Goal: Transaction & Acquisition: Book appointment/travel/reservation

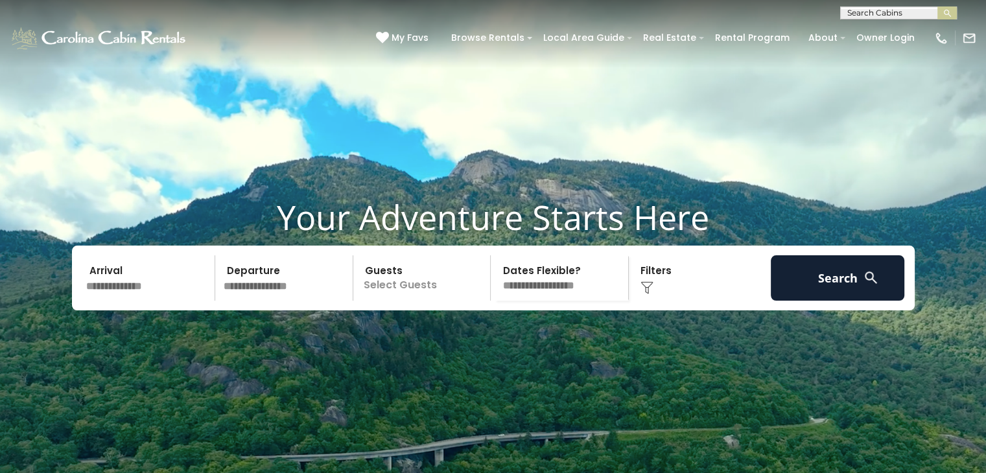
click at [902, 13] on input "text" at bounding box center [897, 15] width 113 height 13
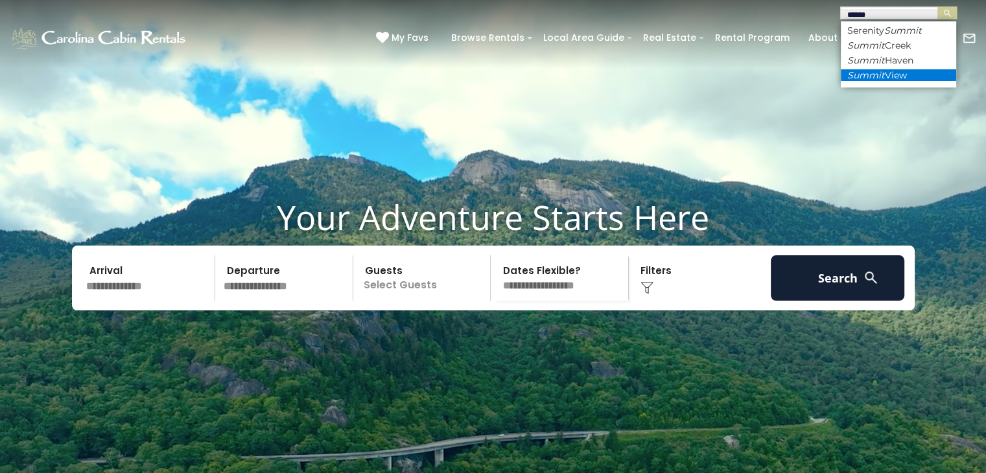
type input "******"
click at [894, 73] on li "Summit View" at bounding box center [898, 75] width 115 height 12
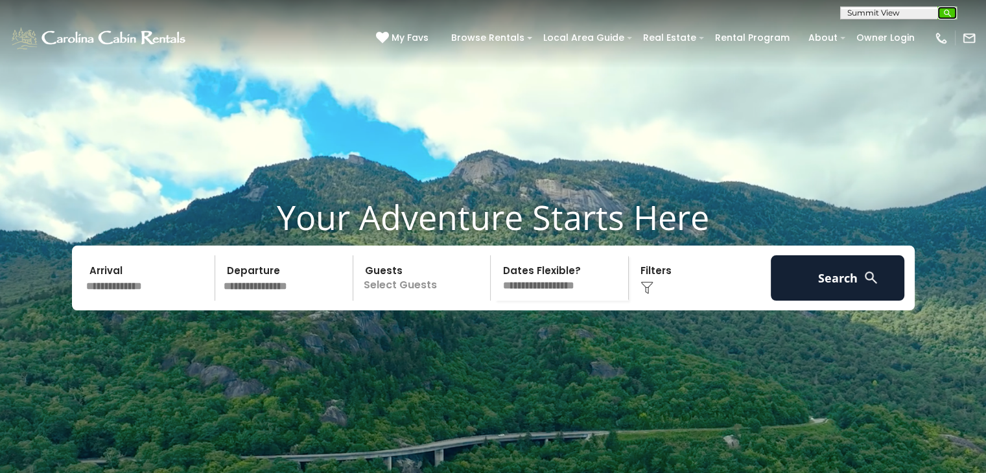
click at [948, 9] on img "submit" at bounding box center [947, 13] width 10 height 10
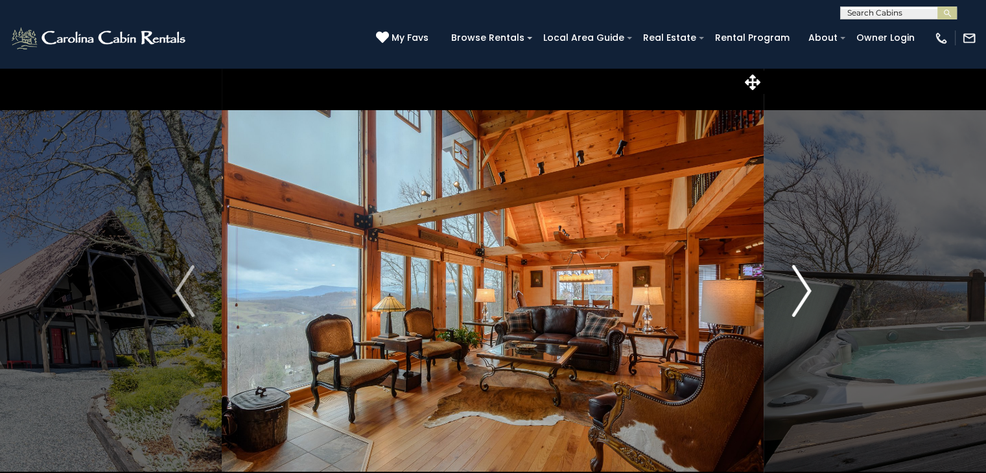
click at [804, 294] on img "Next" at bounding box center [800, 291] width 19 height 52
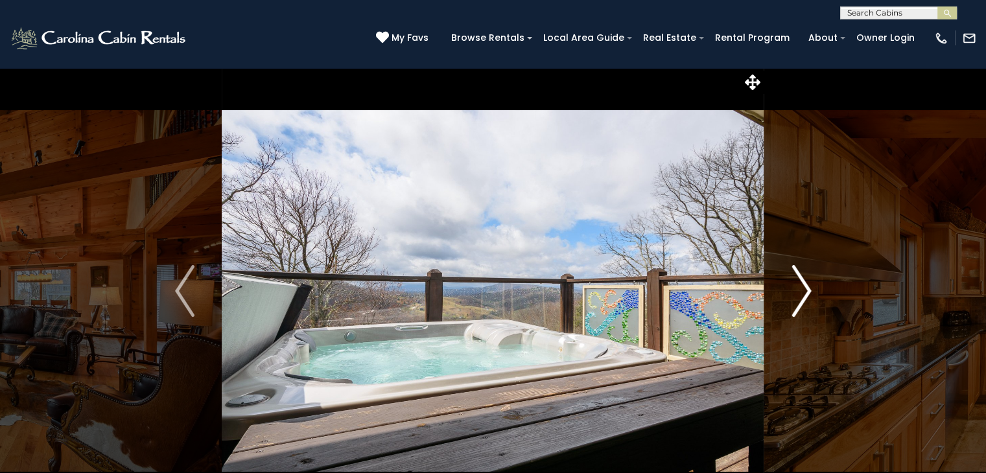
click at [805, 292] on img "Next" at bounding box center [800, 291] width 19 height 52
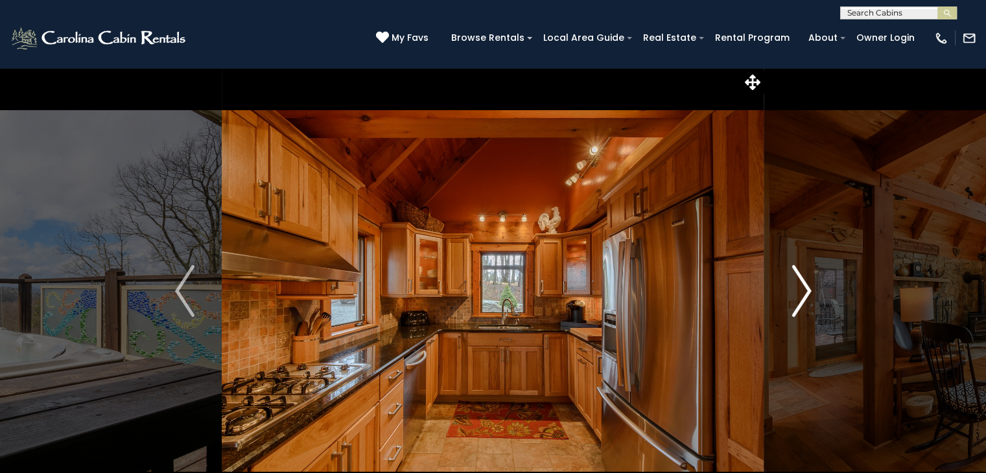
click at [805, 292] on img "Next" at bounding box center [800, 291] width 19 height 52
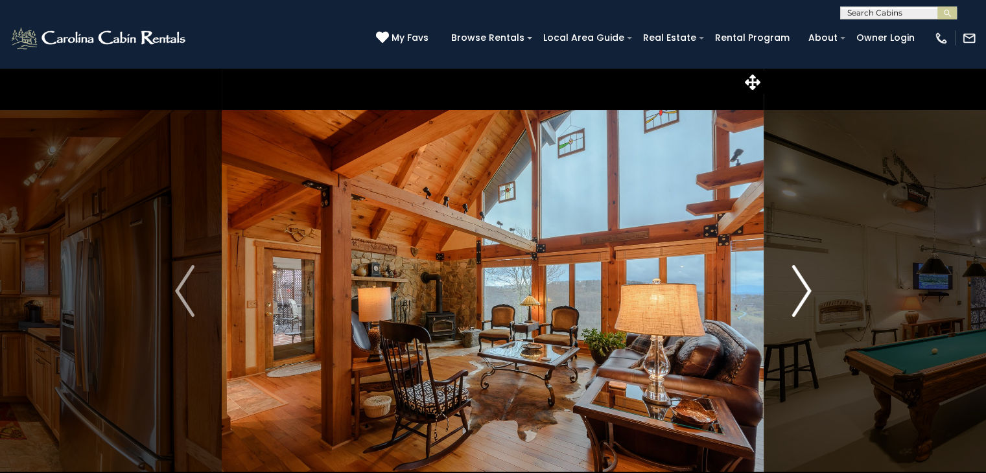
click at [805, 292] on img "Next" at bounding box center [800, 291] width 19 height 52
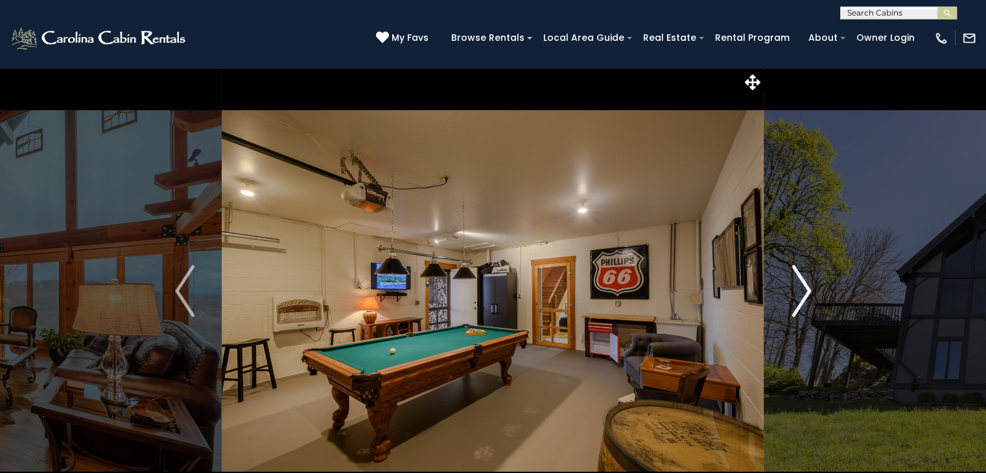
click at [805, 292] on img "Next" at bounding box center [800, 291] width 19 height 52
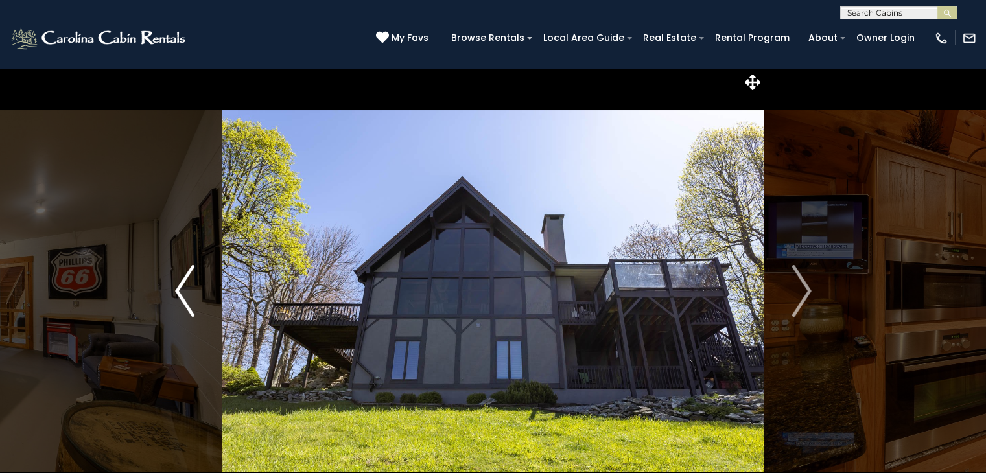
click at [179, 294] on img "Previous" at bounding box center [184, 291] width 19 height 52
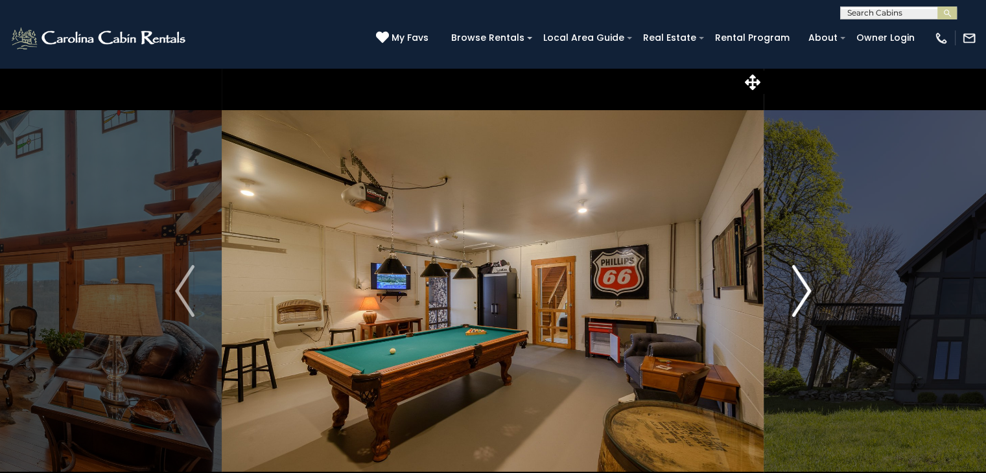
click at [809, 288] on img "Next" at bounding box center [800, 291] width 19 height 52
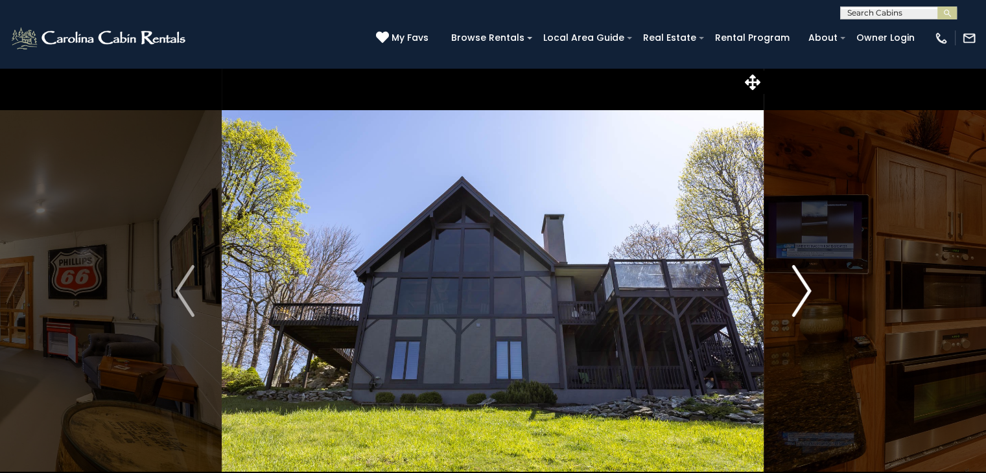
click at [809, 288] on img "Next" at bounding box center [800, 291] width 19 height 52
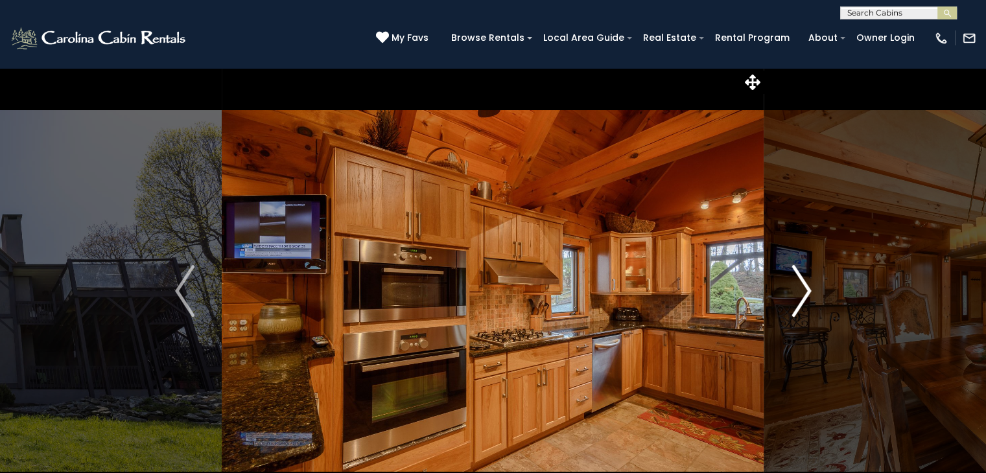
click at [809, 291] on img "Next" at bounding box center [800, 291] width 19 height 52
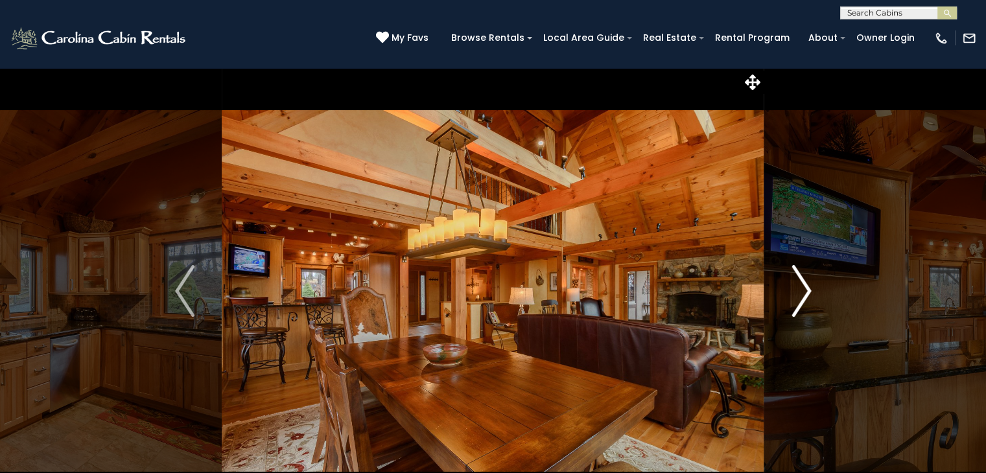
click at [809, 296] on button "Next" at bounding box center [801, 290] width 75 height 447
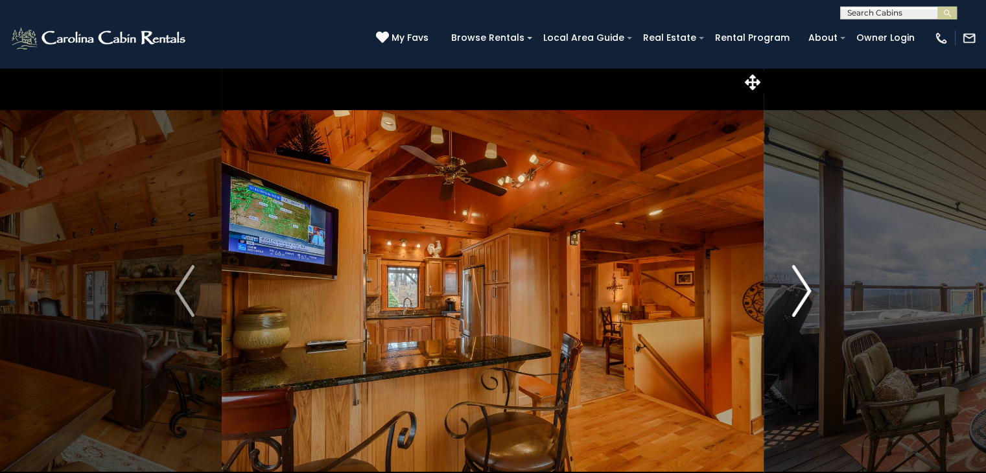
click at [809, 297] on img "Next" at bounding box center [800, 291] width 19 height 52
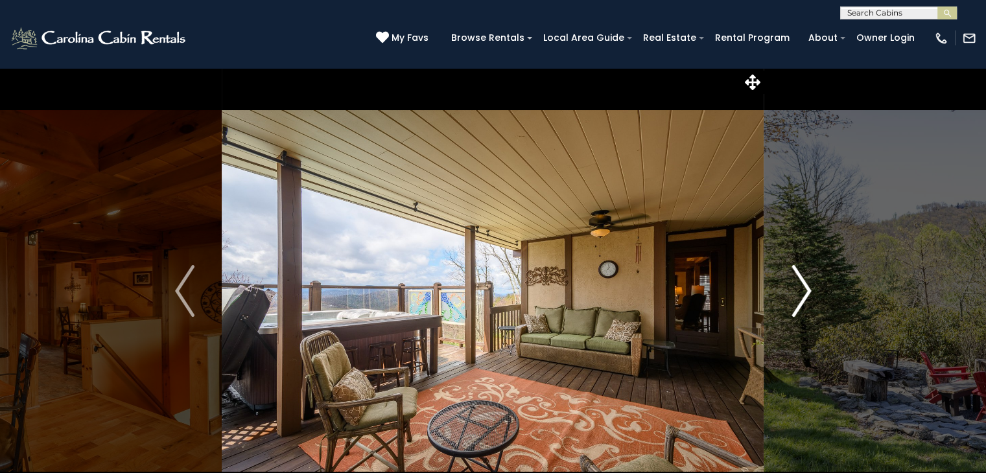
click at [809, 297] on img "Next" at bounding box center [800, 291] width 19 height 52
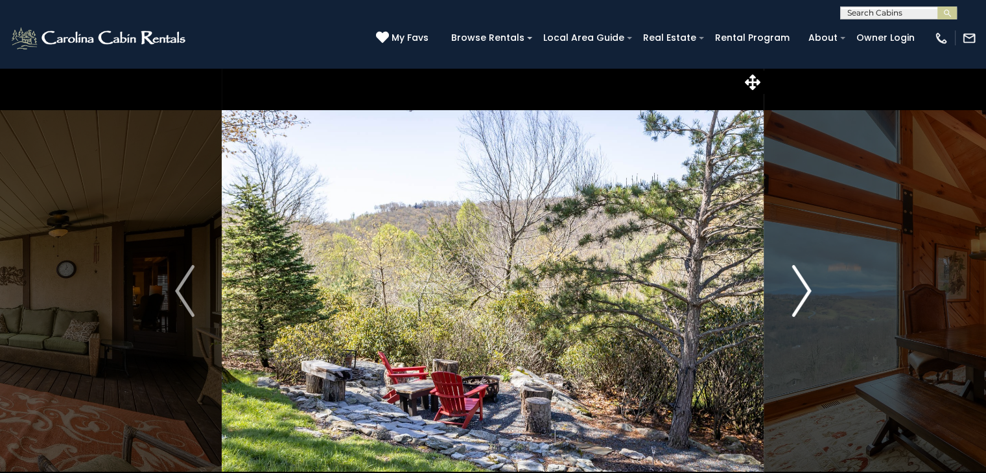
click at [809, 299] on img "Next" at bounding box center [800, 291] width 19 height 52
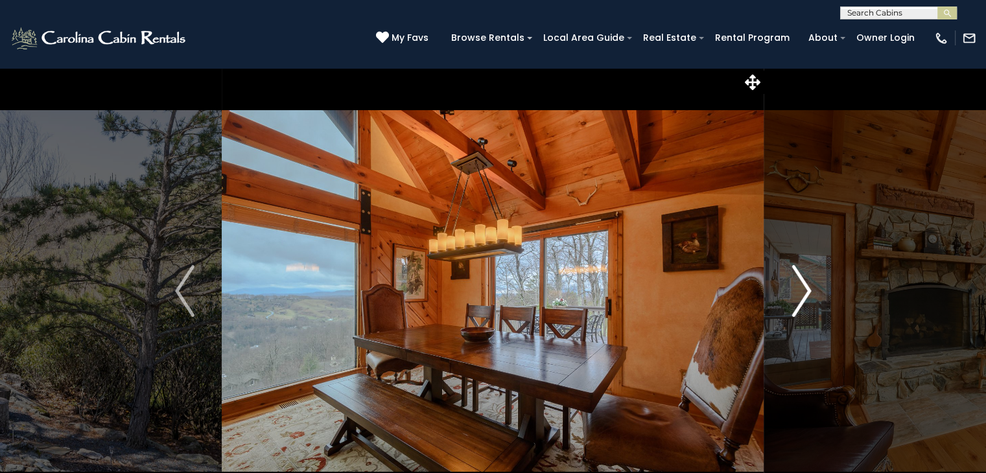
click at [809, 299] on img "Next" at bounding box center [800, 291] width 19 height 52
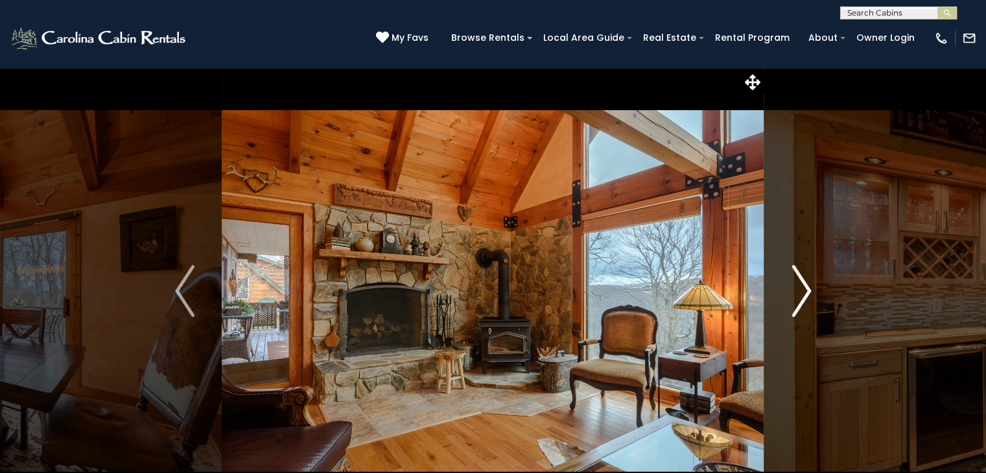
click at [809, 299] on img "Next" at bounding box center [800, 291] width 19 height 52
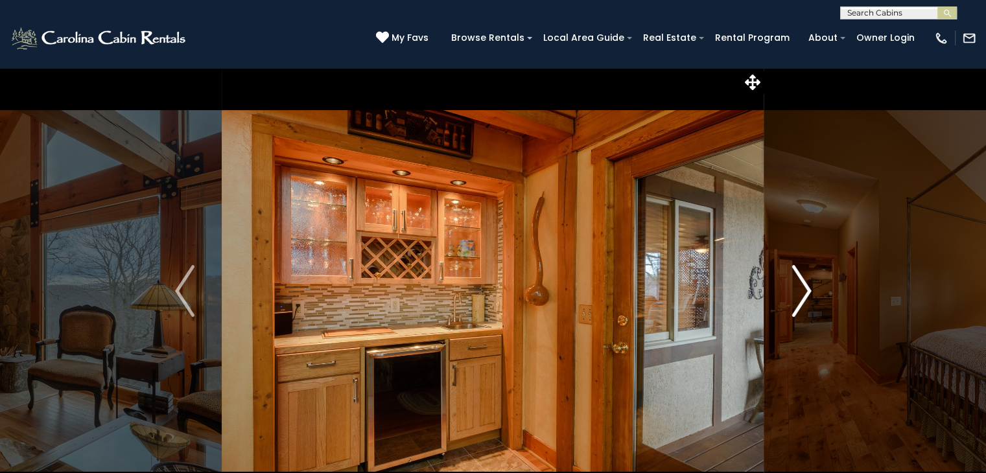
click at [809, 301] on img "Next" at bounding box center [800, 291] width 19 height 52
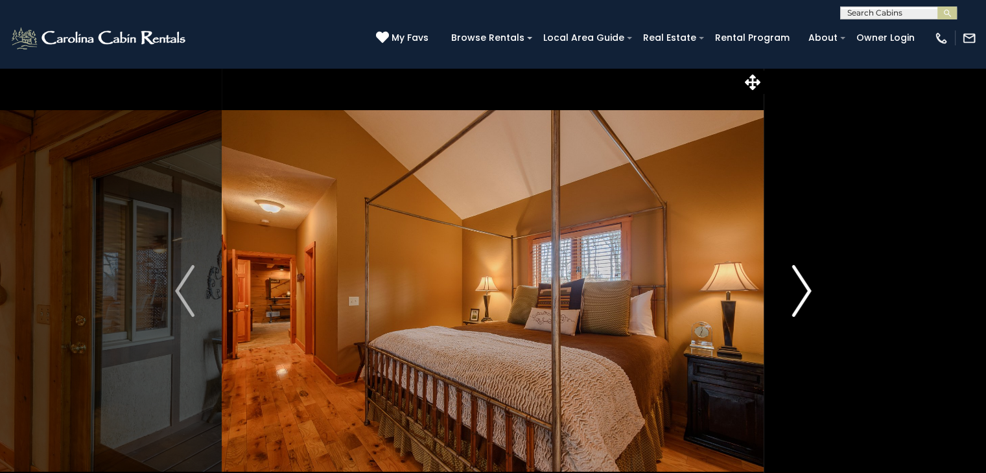
click at [808, 302] on img "Next" at bounding box center [800, 291] width 19 height 52
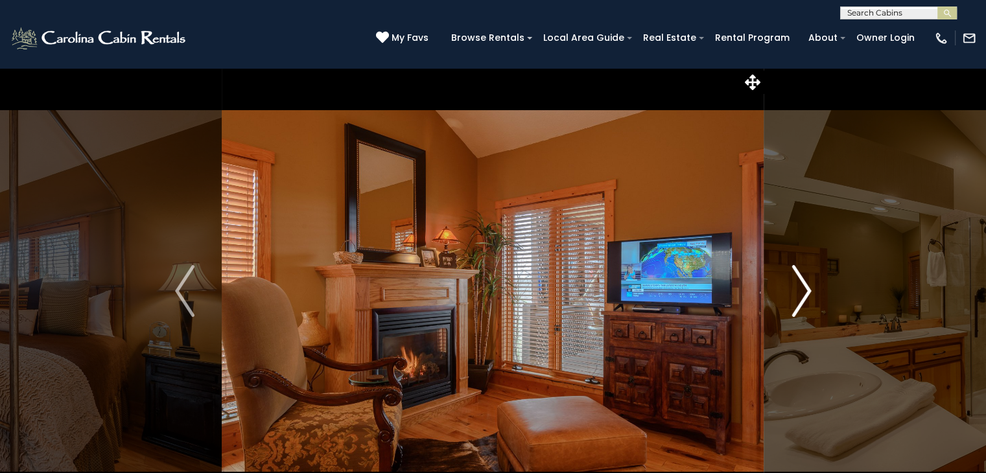
click at [808, 302] on img "Next" at bounding box center [800, 291] width 19 height 52
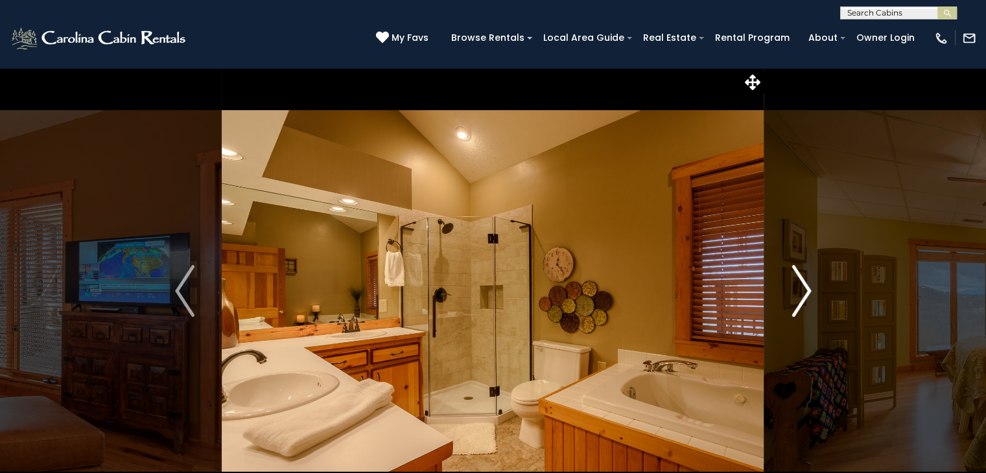
click at [808, 302] on img "Next" at bounding box center [800, 291] width 19 height 52
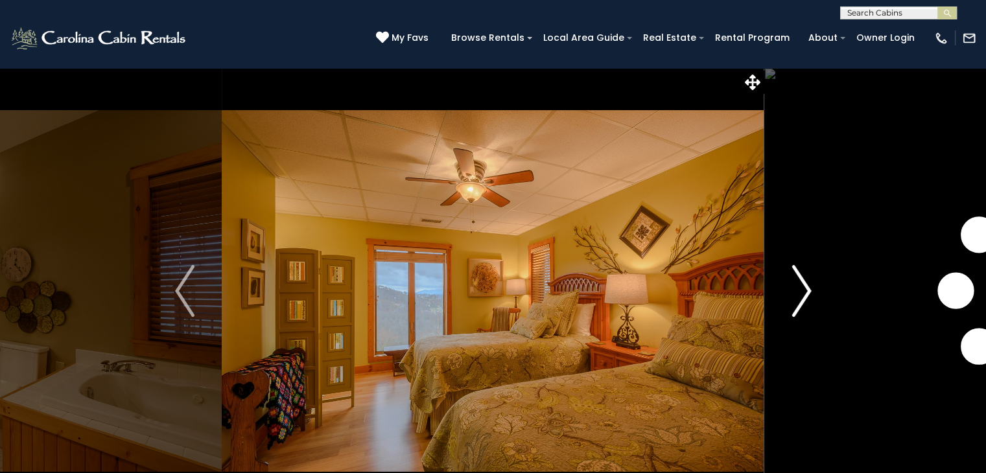
click at [808, 302] on img "Next" at bounding box center [800, 291] width 19 height 52
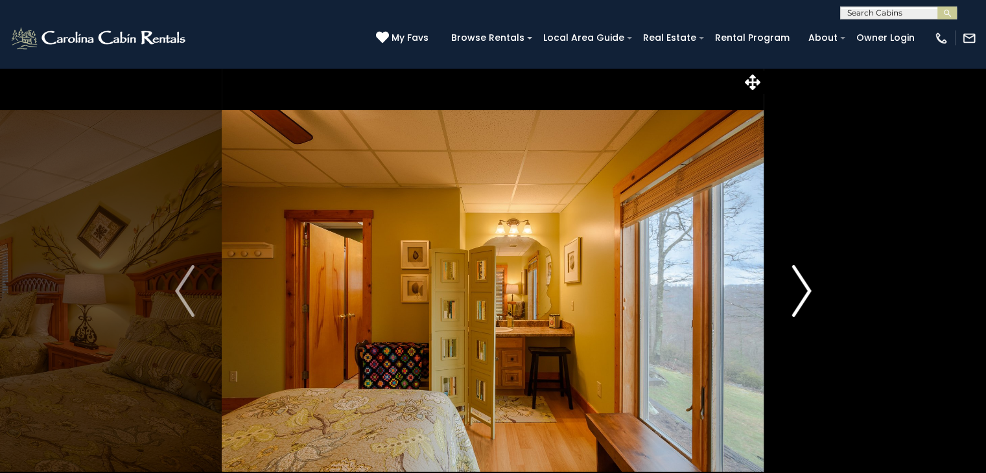
click at [806, 304] on img "Next" at bounding box center [800, 291] width 19 height 52
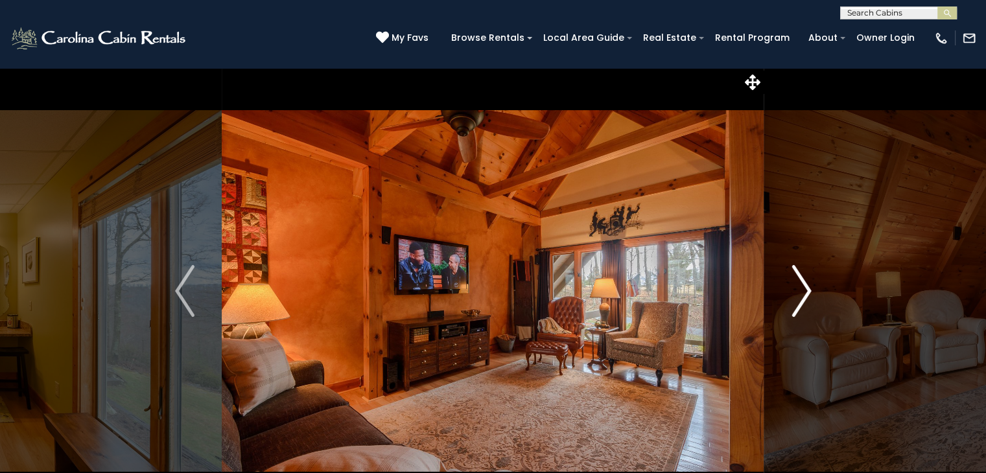
click at [806, 304] on img "Next" at bounding box center [800, 291] width 19 height 52
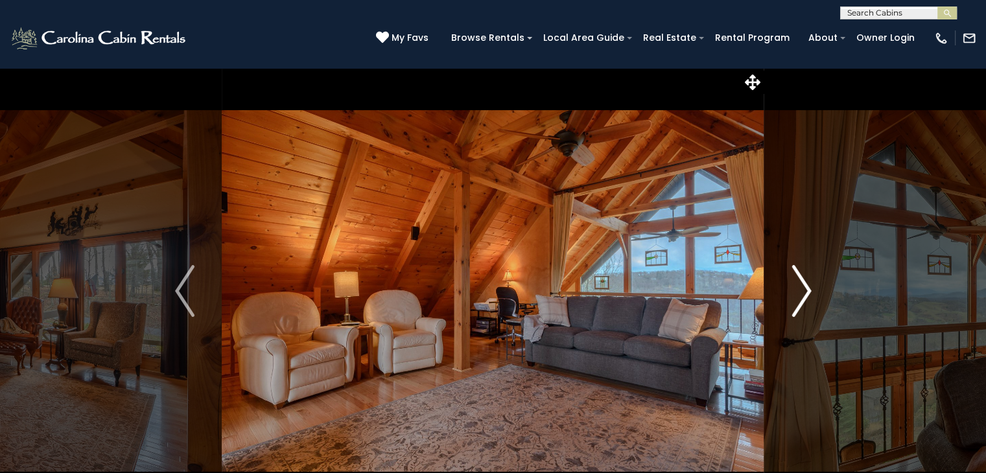
click at [806, 304] on img "Next" at bounding box center [800, 291] width 19 height 52
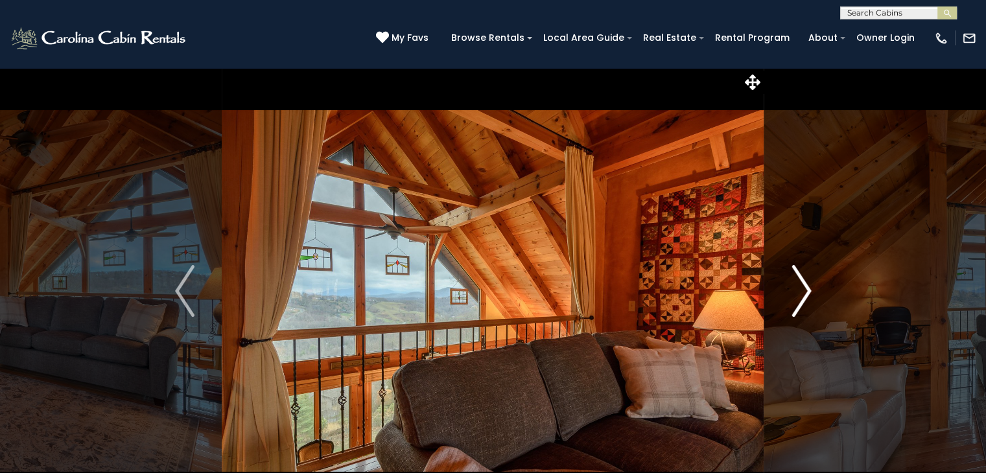
click at [806, 304] on img "Next" at bounding box center [800, 291] width 19 height 52
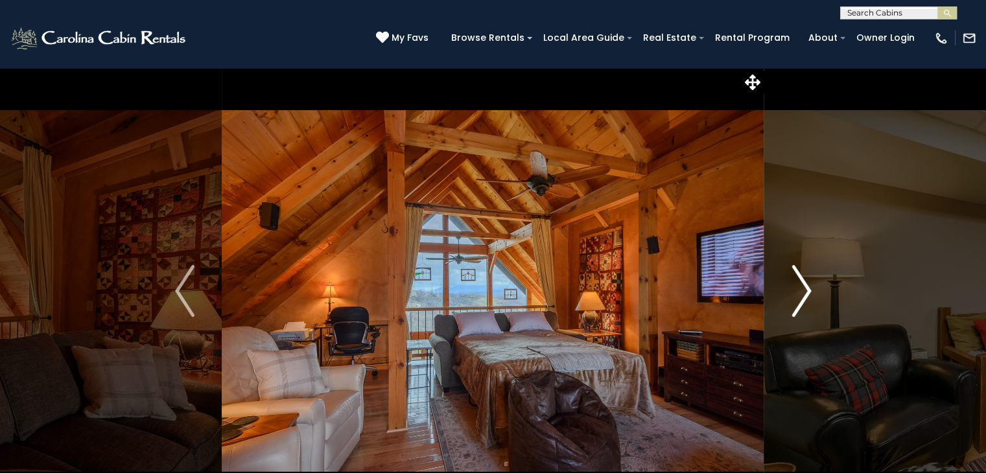
click at [806, 304] on img "Next" at bounding box center [800, 291] width 19 height 52
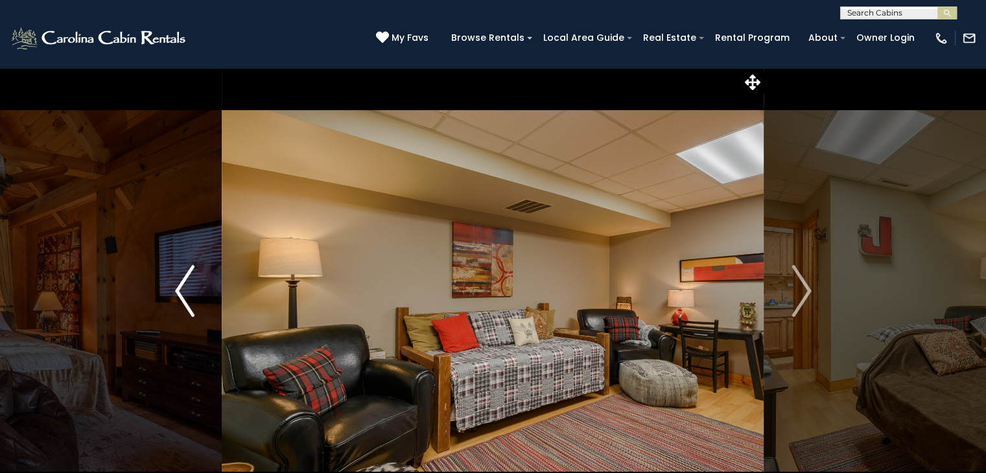
click at [177, 294] on img "Previous" at bounding box center [184, 291] width 19 height 52
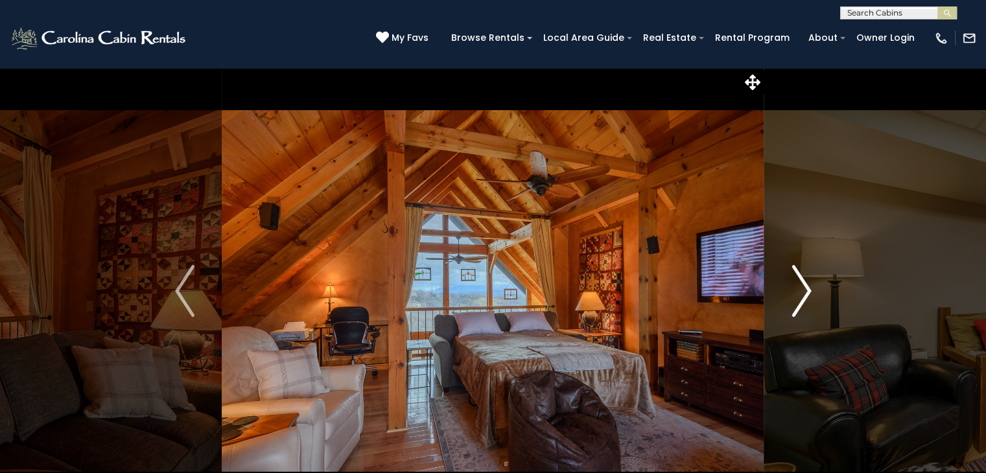
click at [809, 285] on img "Next" at bounding box center [800, 291] width 19 height 52
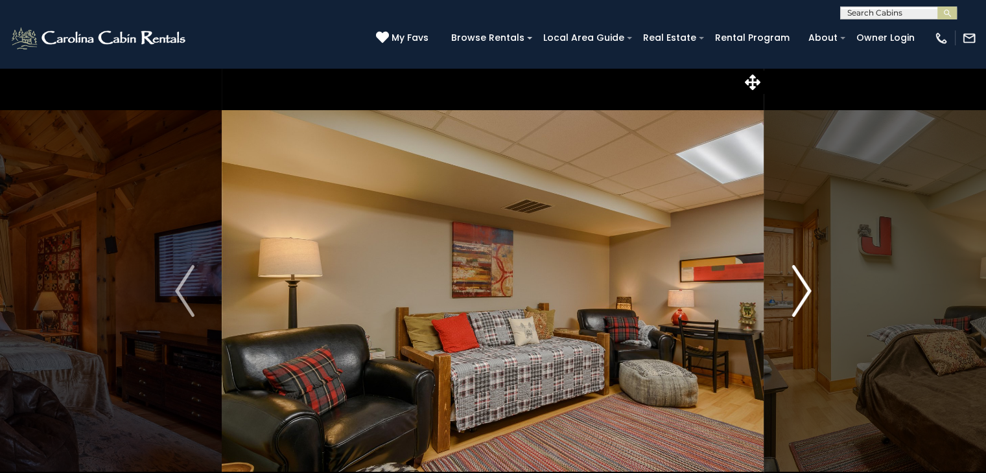
click at [809, 285] on img "Next" at bounding box center [800, 291] width 19 height 52
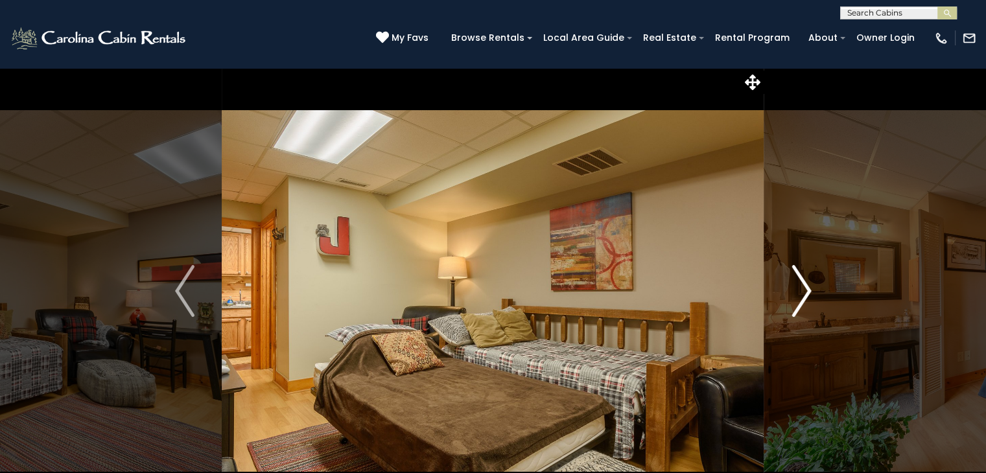
click at [805, 294] on img "Next" at bounding box center [800, 291] width 19 height 52
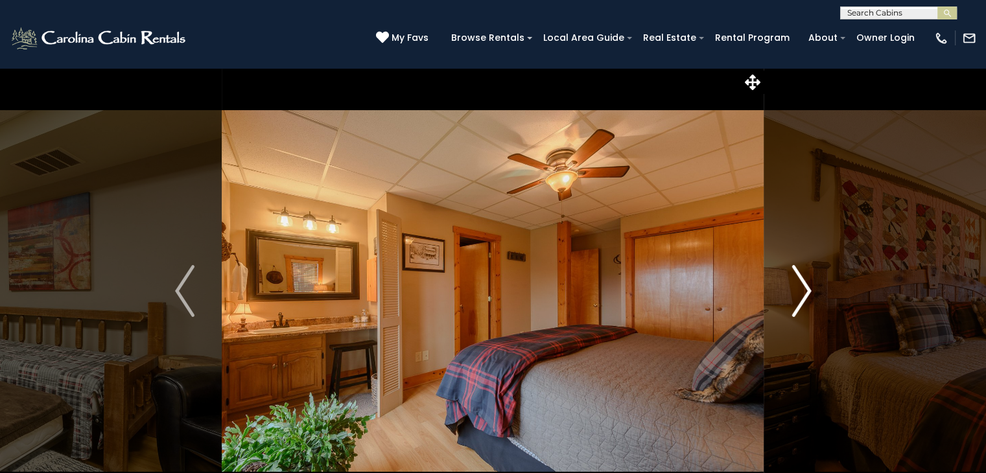
click at [805, 294] on img "Next" at bounding box center [800, 291] width 19 height 52
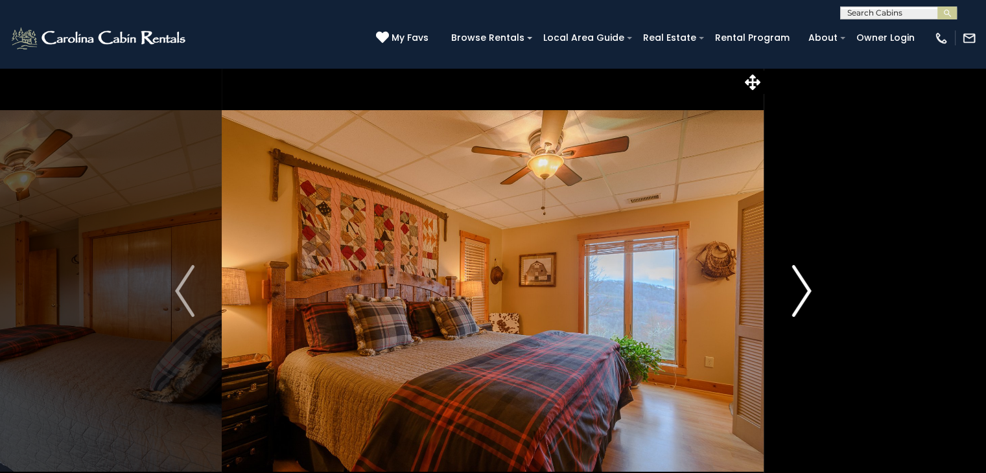
click at [805, 294] on img "Next" at bounding box center [800, 291] width 19 height 52
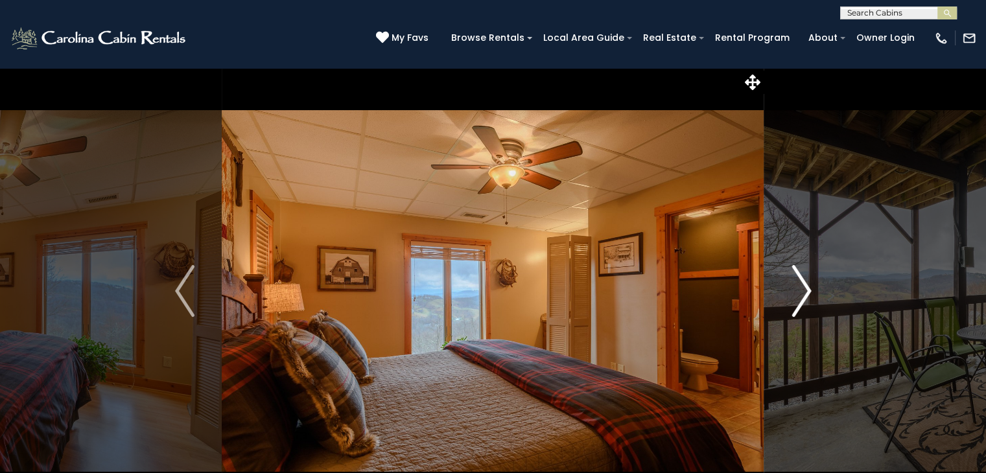
click at [805, 294] on img "Next" at bounding box center [800, 291] width 19 height 52
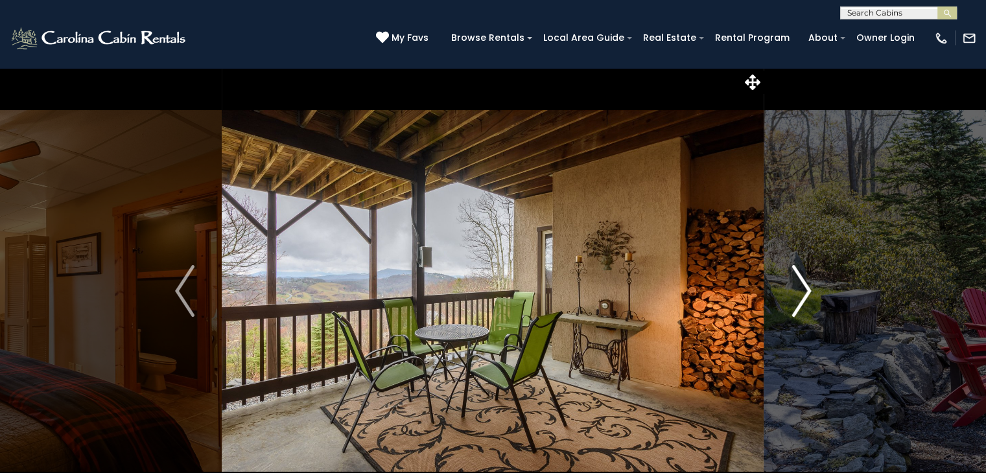
click at [805, 294] on img "Next" at bounding box center [800, 291] width 19 height 52
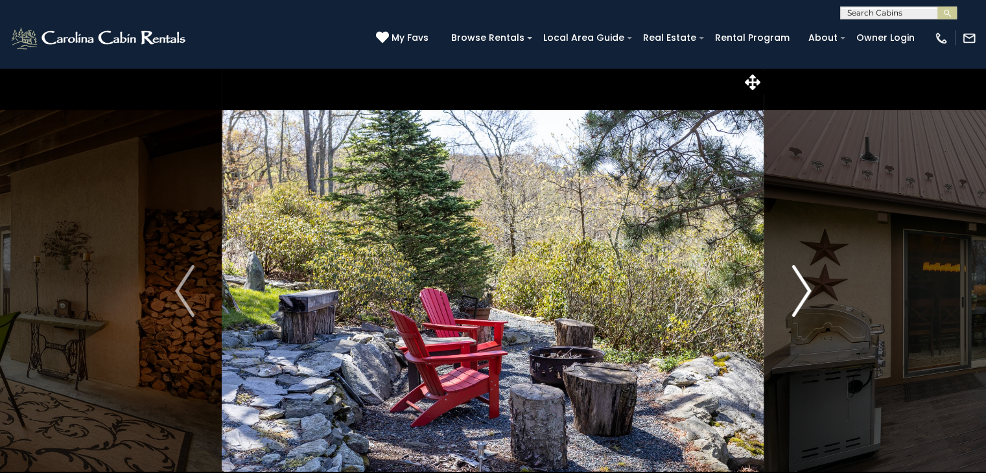
click at [801, 293] on img "Next" at bounding box center [800, 291] width 19 height 52
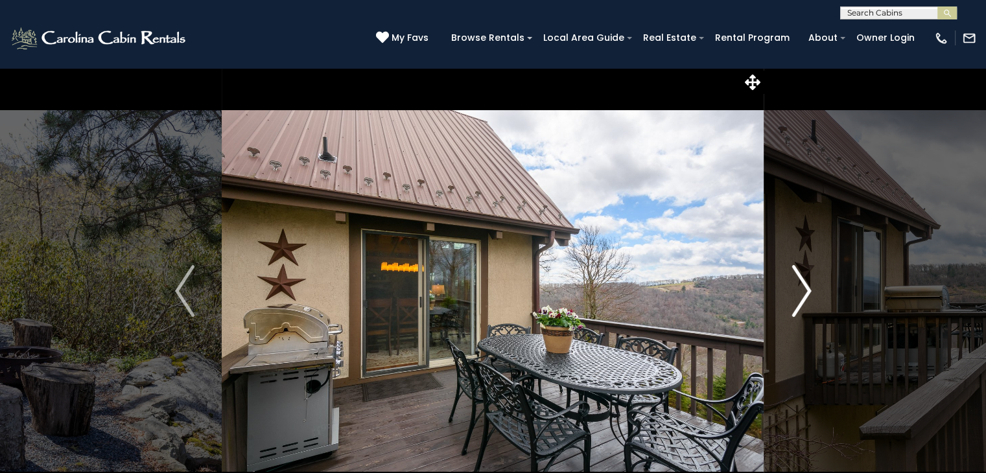
click at [802, 294] on img "Next" at bounding box center [800, 291] width 19 height 52
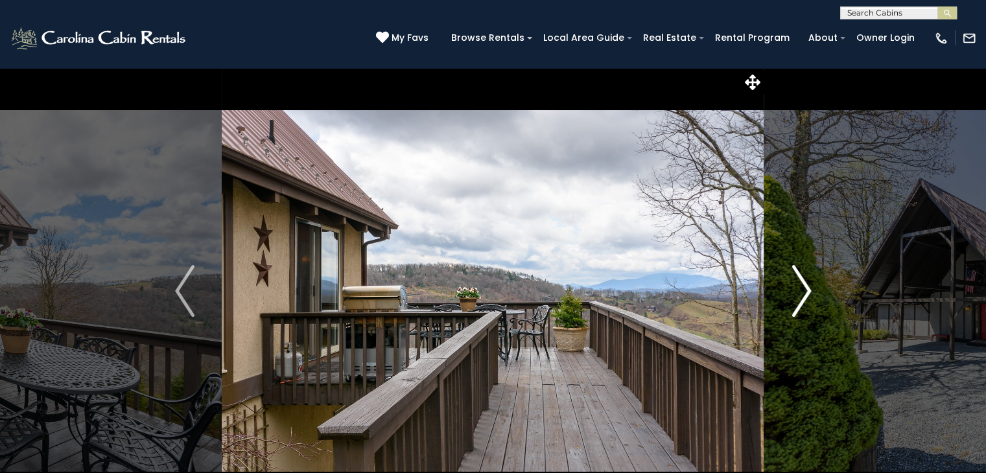
click at [802, 294] on img "Next" at bounding box center [800, 291] width 19 height 52
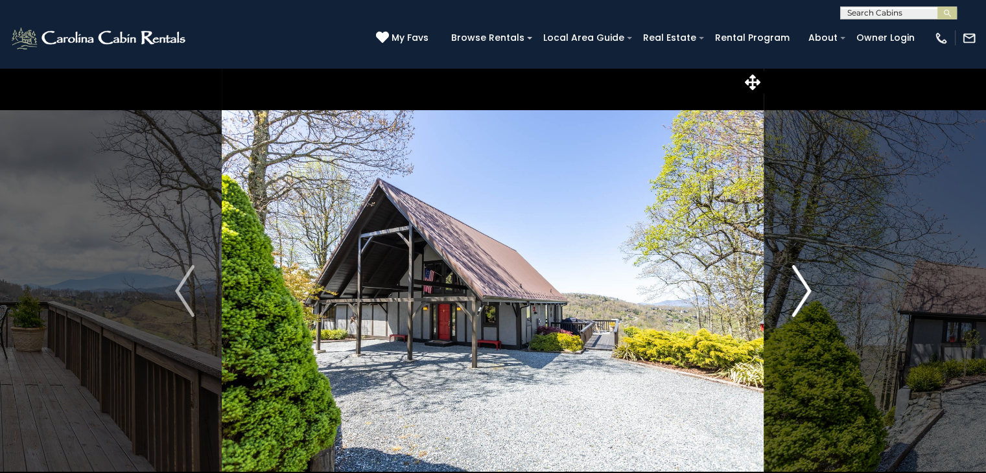
click at [802, 296] on img "Next" at bounding box center [800, 291] width 19 height 52
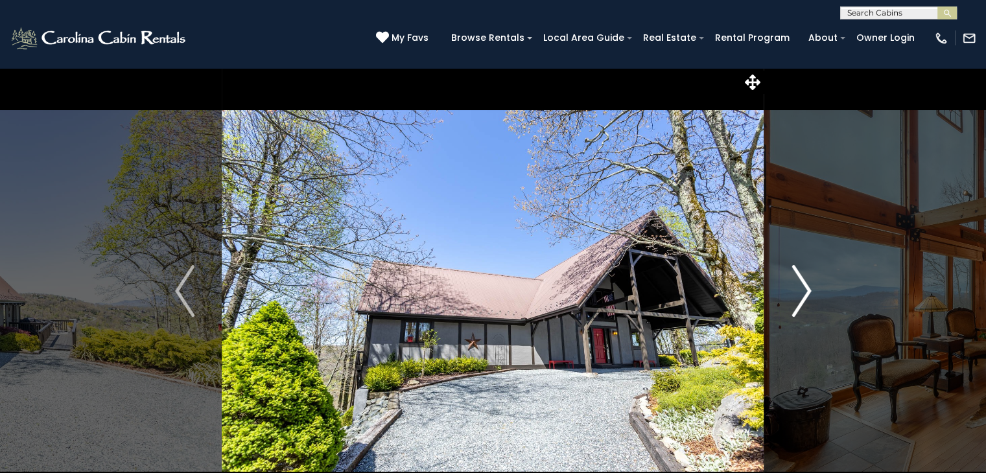
click at [802, 296] on img "Next" at bounding box center [800, 291] width 19 height 52
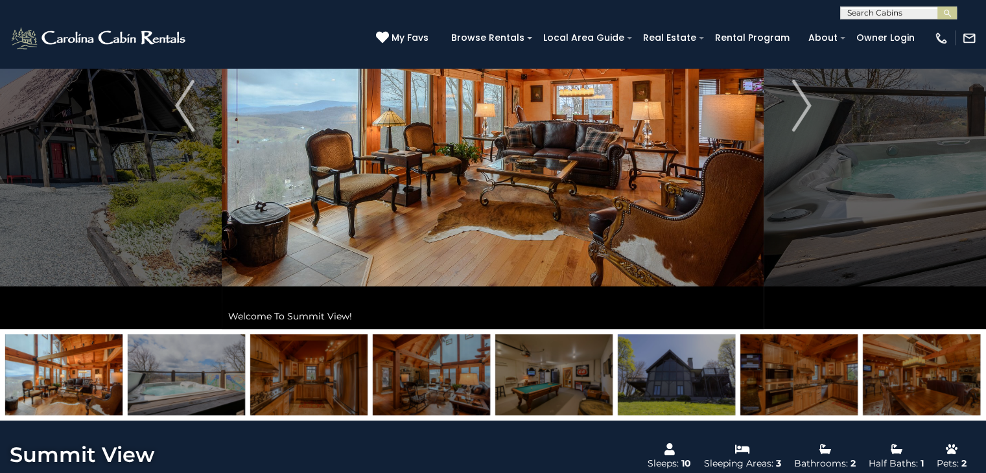
scroll to position [259, 0]
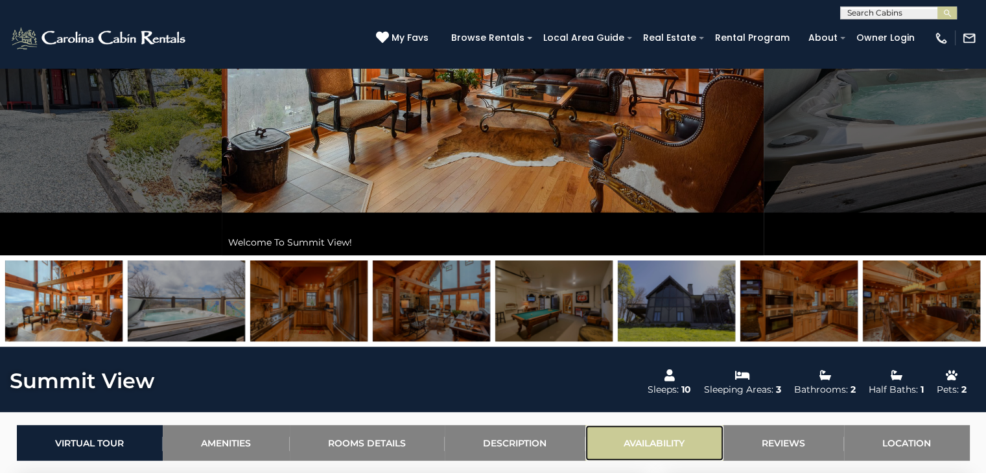
click at [646, 445] on link "Availability" at bounding box center [654, 443] width 138 height 36
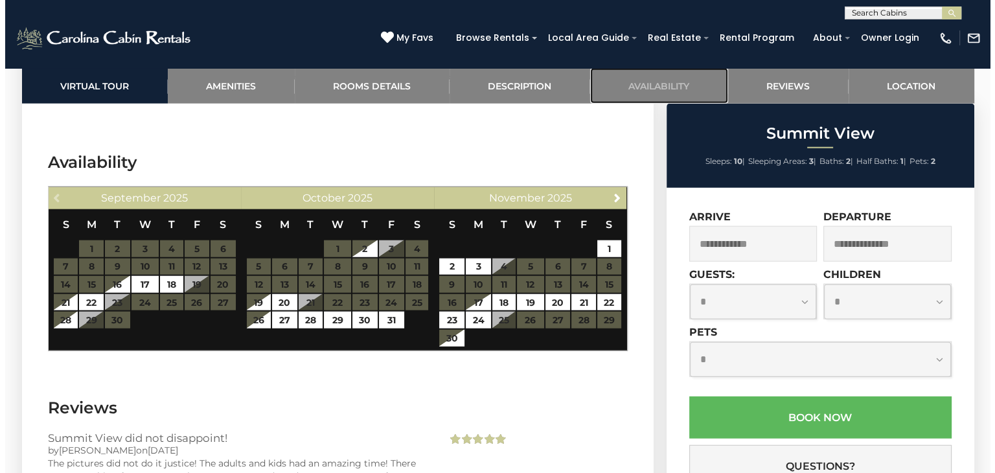
scroll to position [3143, 0]
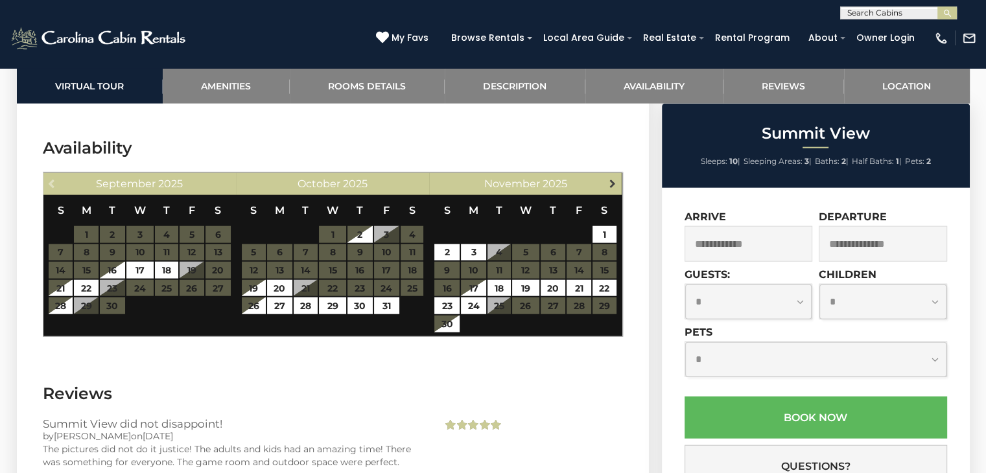
click at [614, 178] on span "Next" at bounding box center [612, 183] width 10 height 10
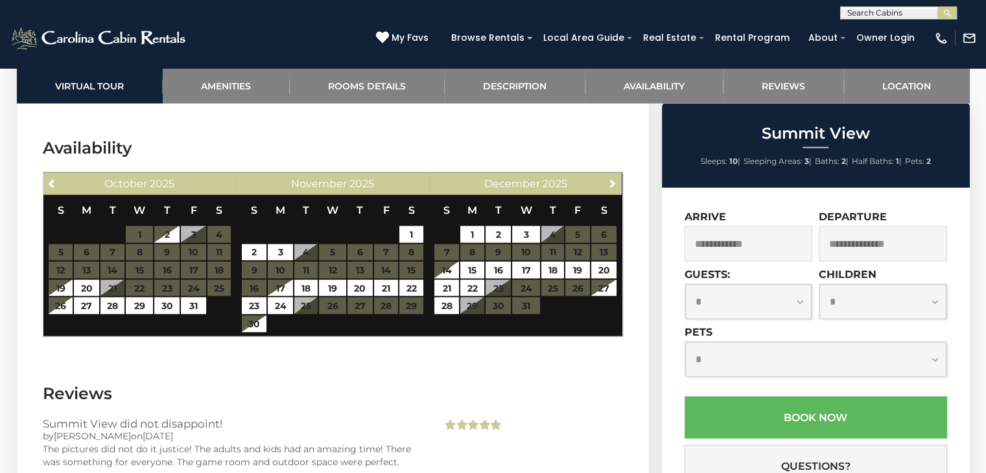
click at [614, 178] on span "Next" at bounding box center [612, 183] width 10 height 10
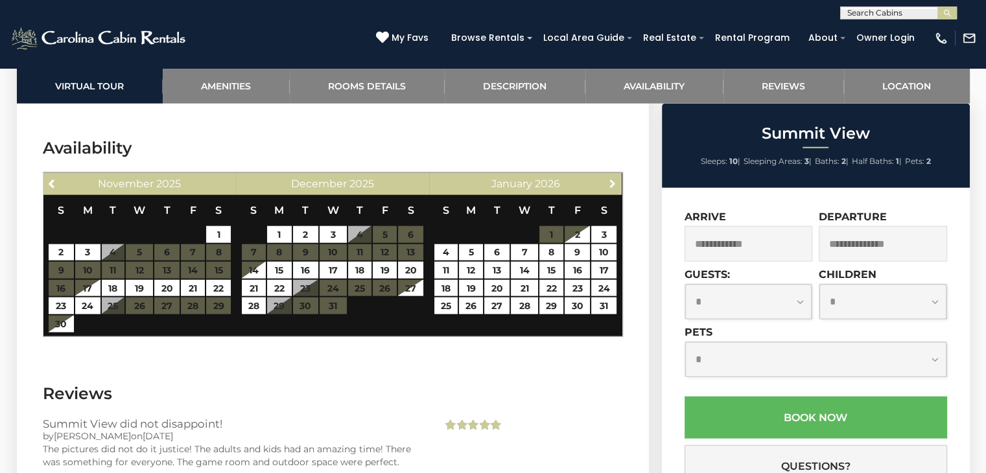
click at [614, 178] on span "Next" at bounding box center [612, 183] width 10 height 10
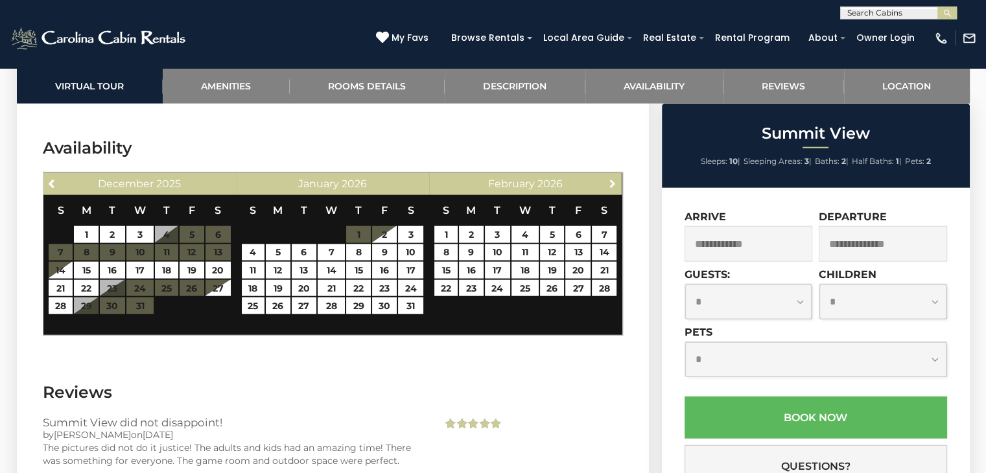
click at [614, 178] on span "Next" at bounding box center [612, 183] width 10 height 10
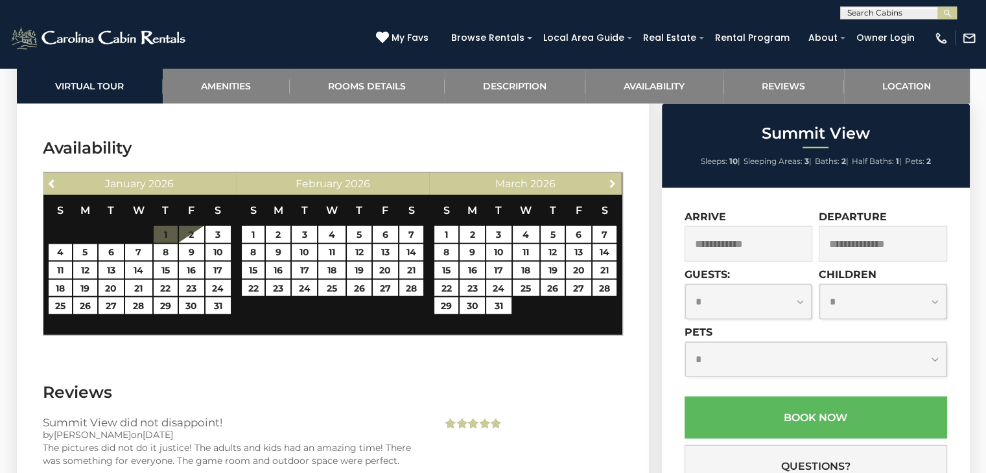
click at [614, 178] on span "Next" at bounding box center [612, 183] width 10 height 10
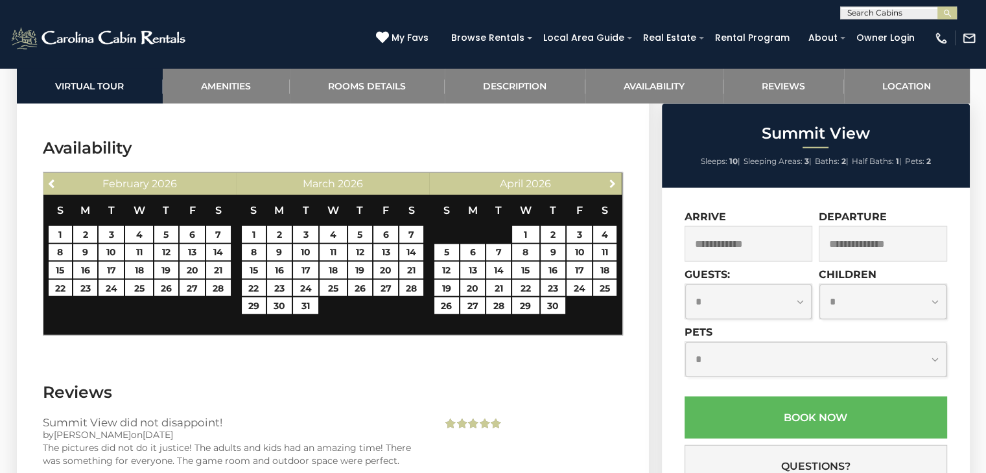
click at [614, 178] on span "Next" at bounding box center [612, 183] width 10 height 10
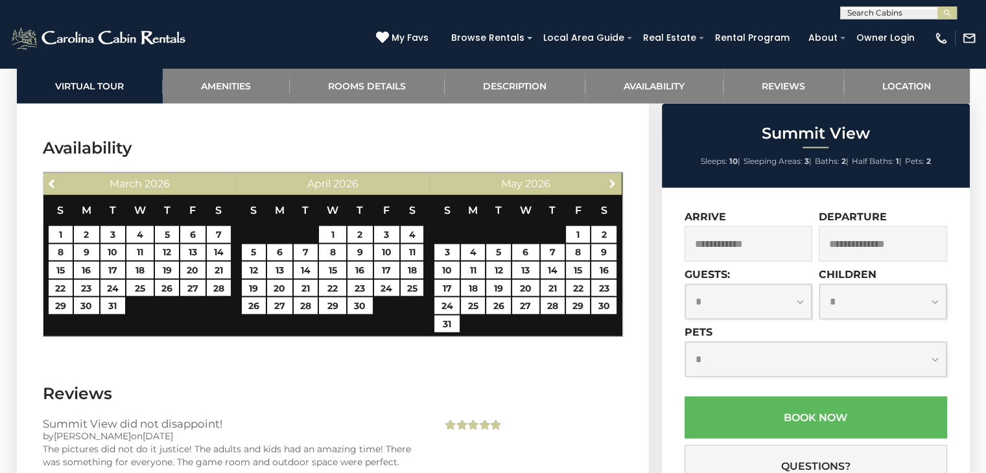
click at [614, 178] on span "Next" at bounding box center [612, 183] width 10 height 10
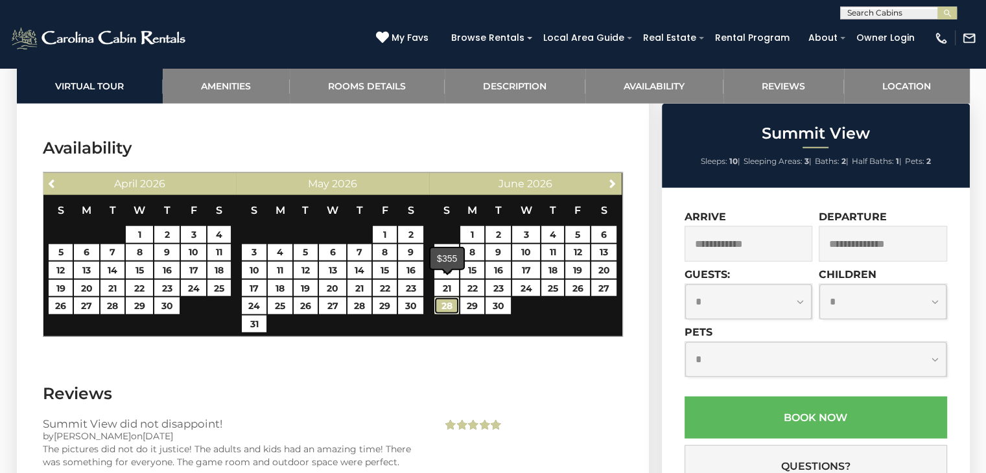
click at [444, 297] on link "28" at bounding box center [446, 305] width 24 height 17
type input "**********"
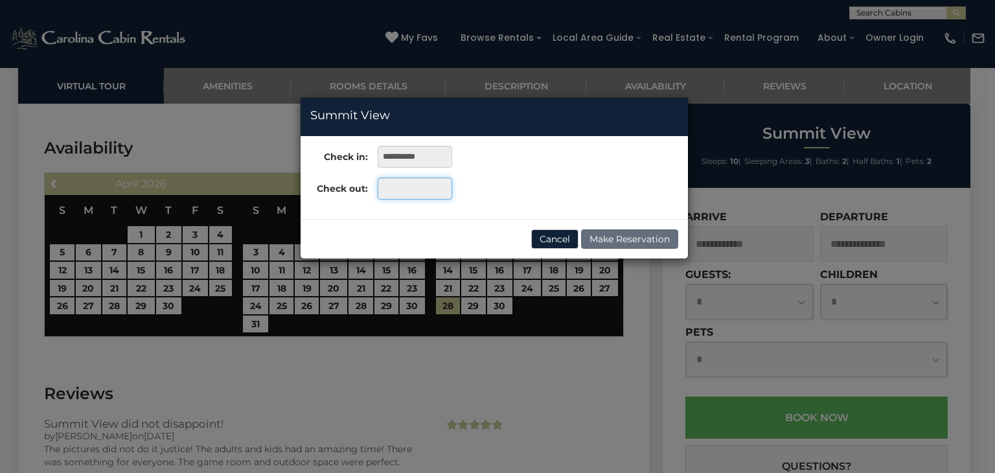
click at [425, 185] on input "text" at bounding box center [415, 189] width 75 height 22
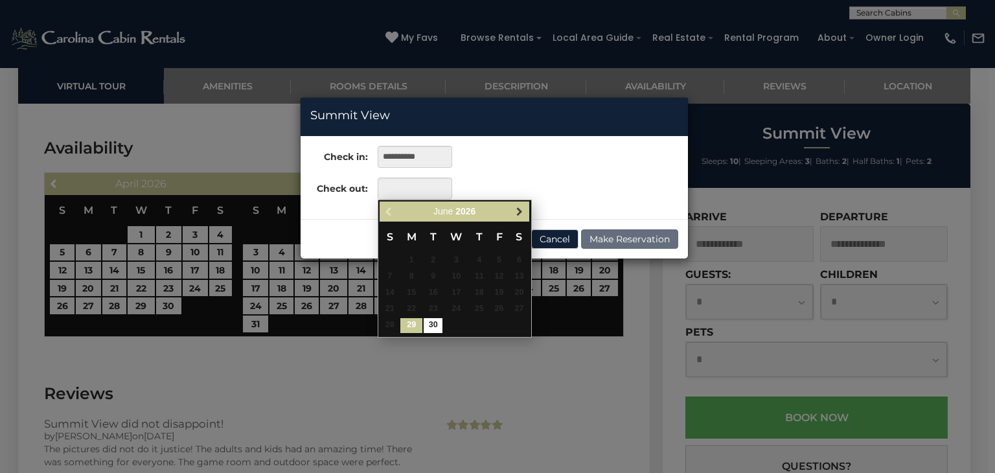
click at [516, 209] on span "Next" at bounding box center [520, 212] width 10 height 10
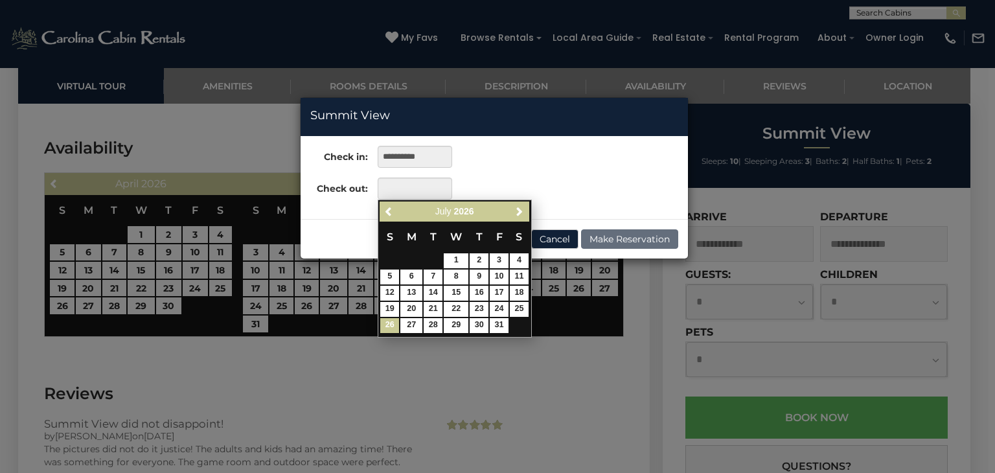
click at [389, 325] on link "26" at bounding box center [389, 325] width 19 height 15
type input "**********"
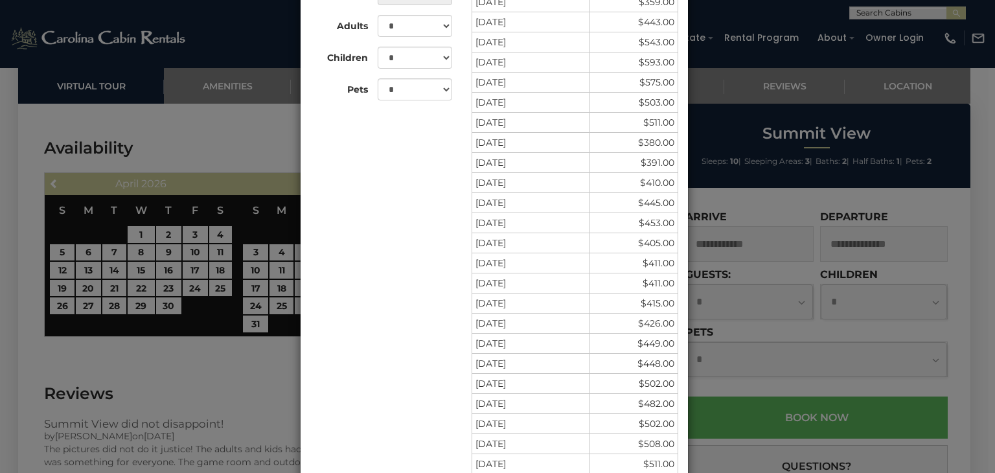
scroll to position [0, 0]
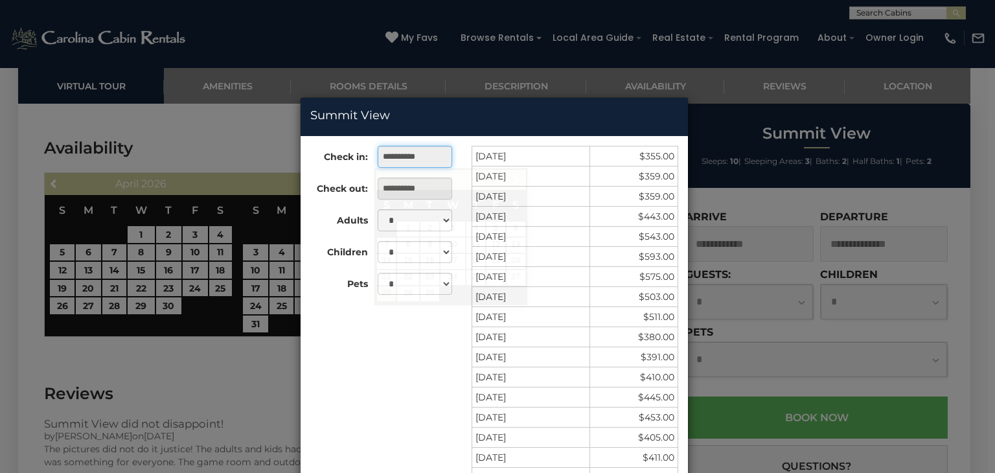
click at [418, 159] on input "**********" at bounding box center [415, 157] width 75 height 22
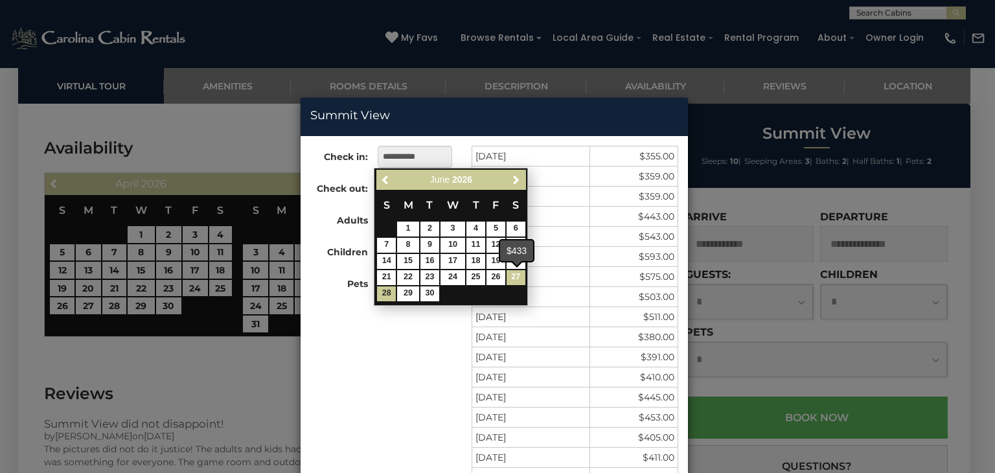
click at [516, 278] on link "27" at bounding box center [516, 277] width 19 height 15
type input "**********"
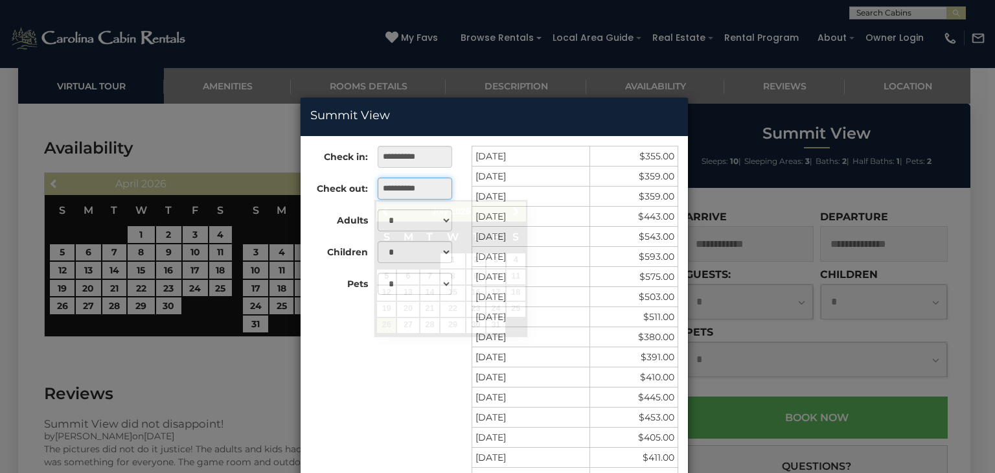
click at [428, 191] on input "**********" at bounding box center [415, 189] width 75 height 22
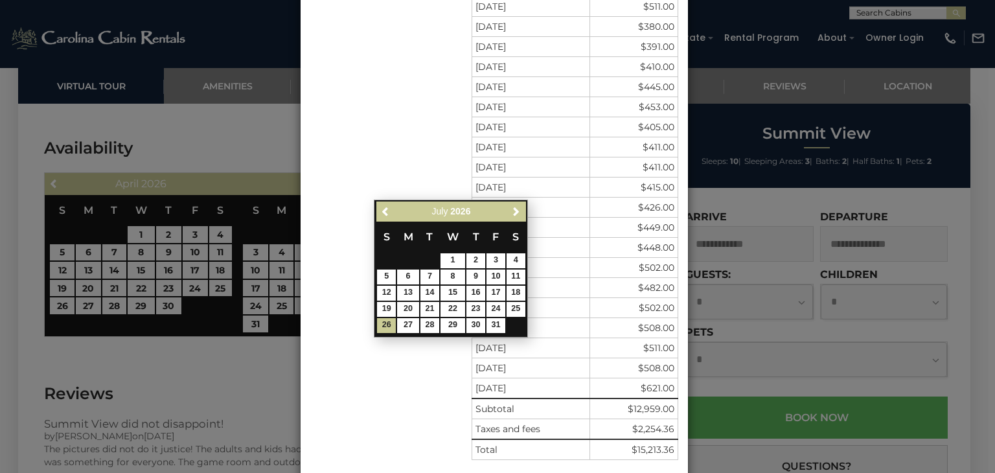
scroll to position [246, 0]
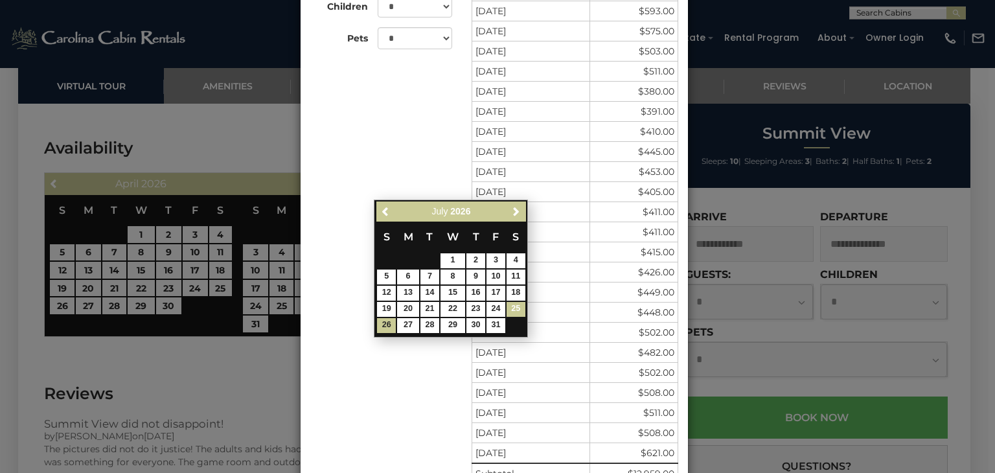
click at [517, 309] on link "25" at bounding box center [516, 309] width 19 height 15
type input "**********"
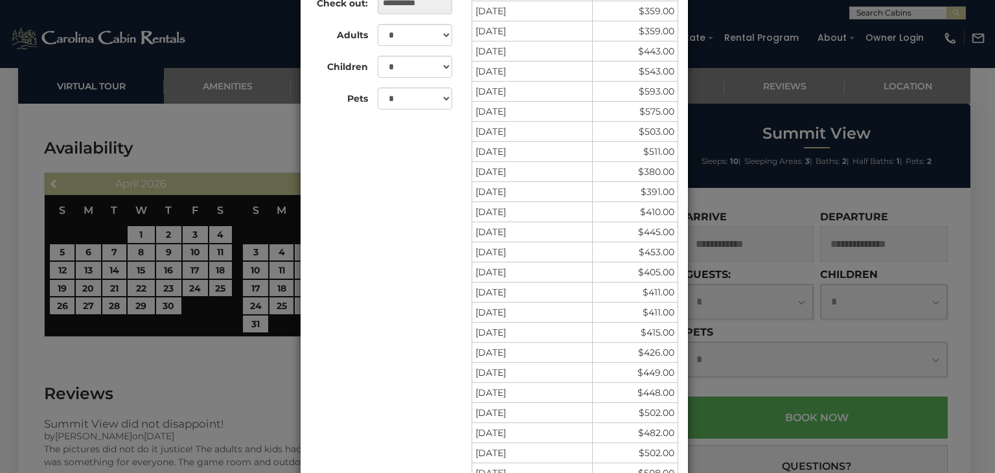
scroll to position [181, 0]
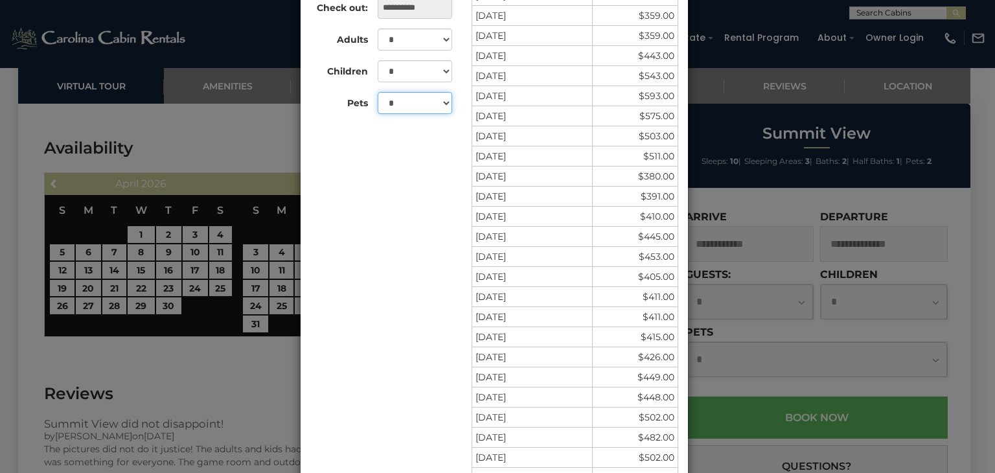
click at [443, 105] on select "* * *" at bounding box center [415, 103] width 75 height 22
select select "*"
click at [378, 114] on select "* * *" at bounding box center [415, 103] width 75 height 22
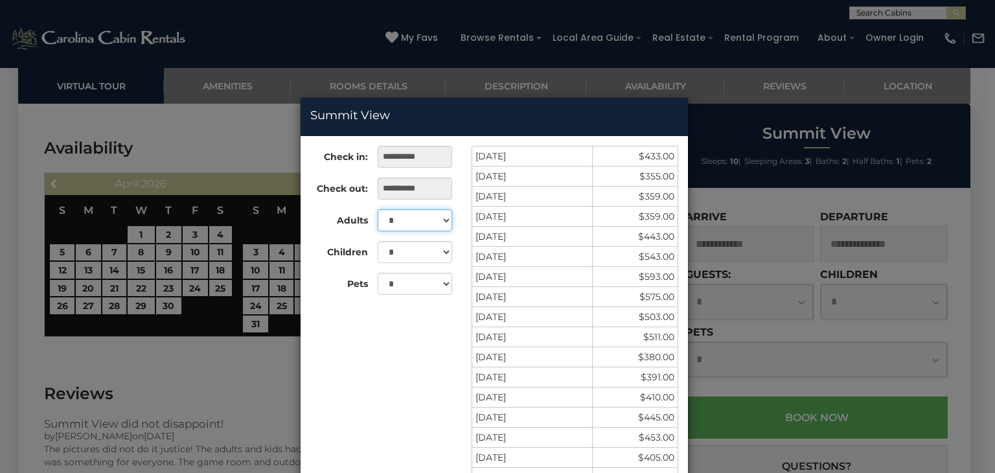
click at [442, 218] on select "* * * * * * * * * **" at bounding box center [415, 220] width 75 height 22
select select "*"
click at [378, 209] on select "* * * * * * * * * **" at bounding box center [415, 220] width 75 height 22
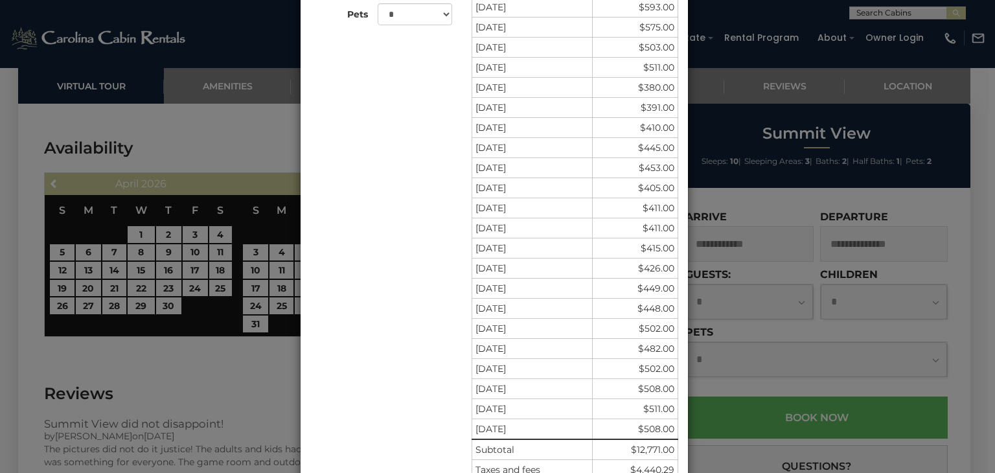
scroll to position [375, 0]
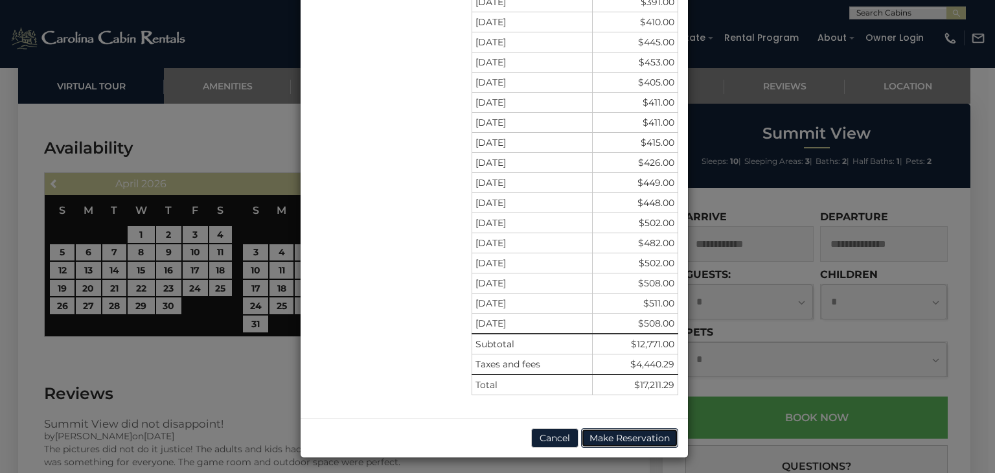
click at [620, 435] on button "Make Reservation" at bounding box center [629, 437] width 97 height 19
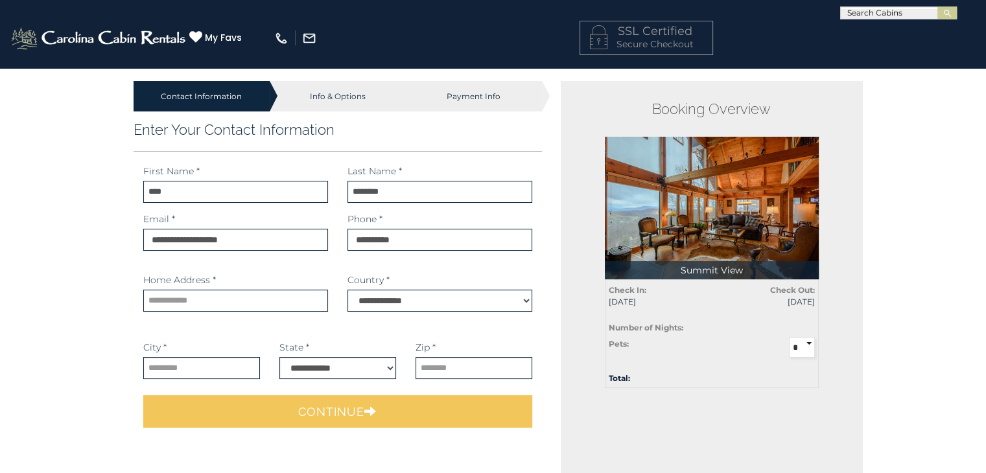
select select "*********"
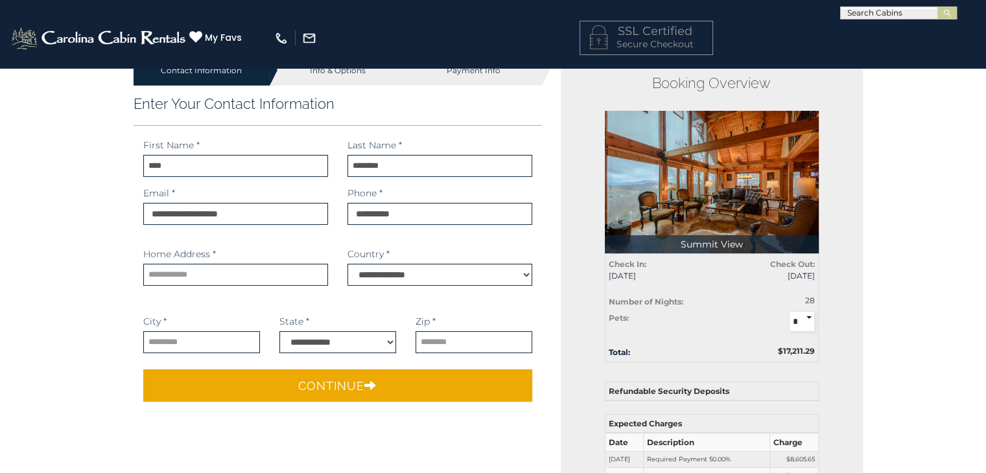
scroll to position [65, 0]
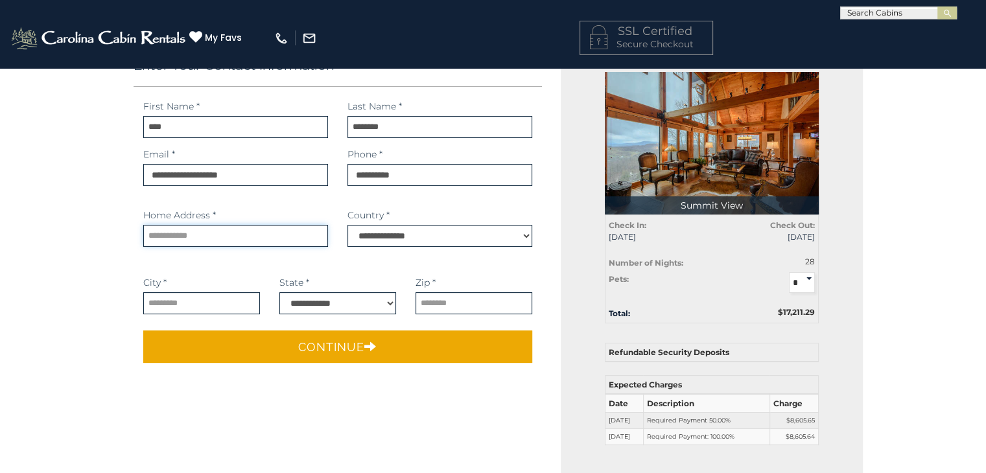
click at [269, 231] on input "text" at bounding box center [235, 236] width 185 height 22
type input "**********"
type input "******"
select select "**"
type input "**********"
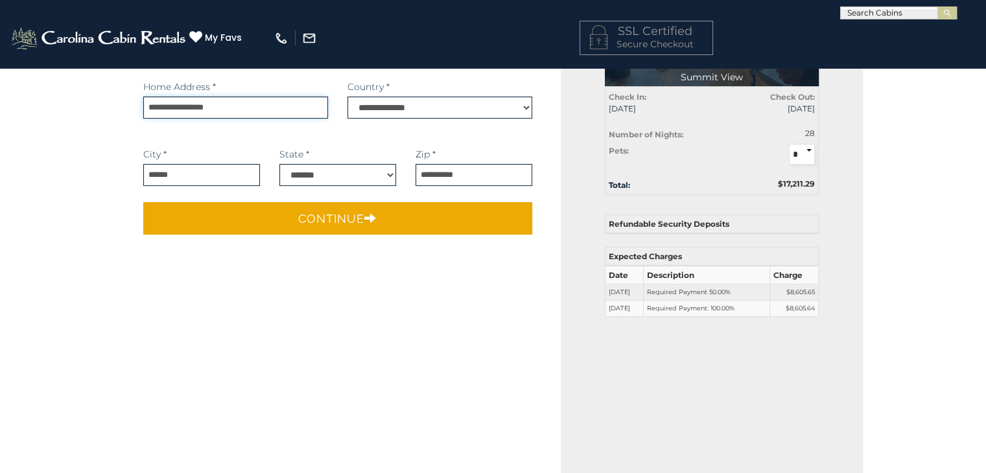
scroll to position [194, 0]
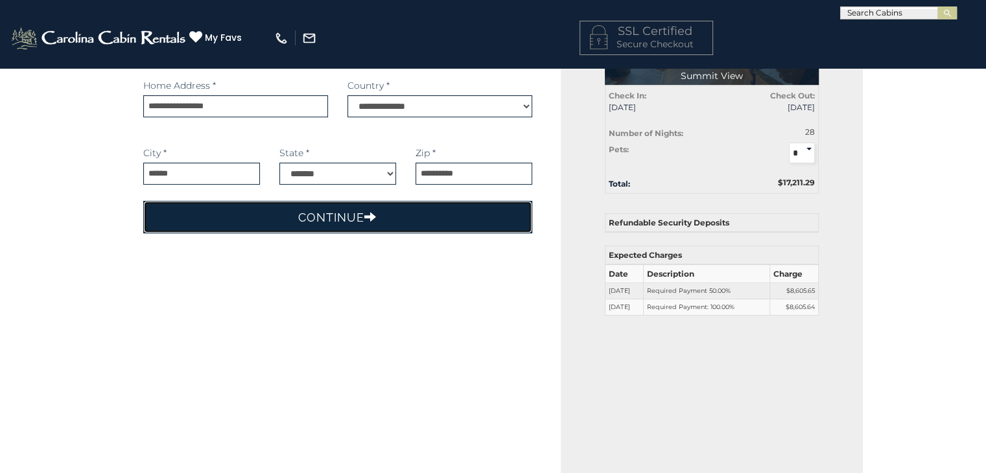
click at [332, 223] on button "Continue" at bounding box center [338, 217] width 390 height 32
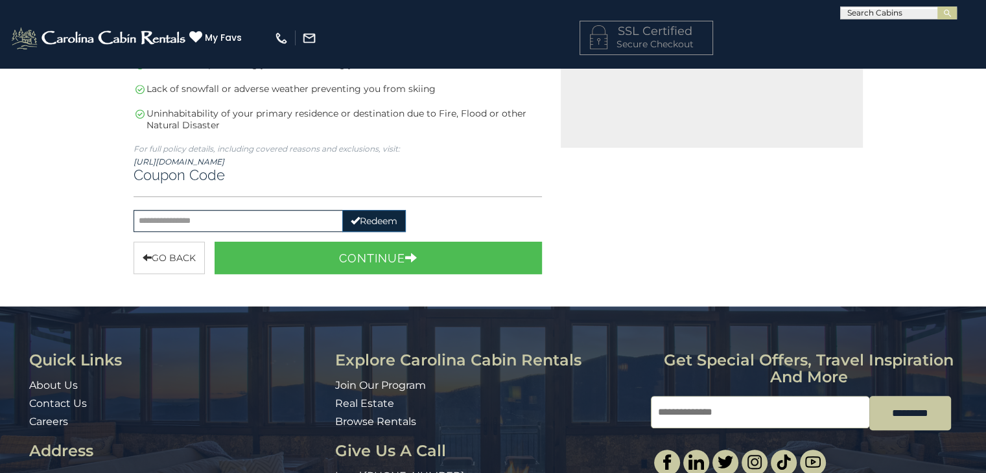
scroll to position [583, 0]
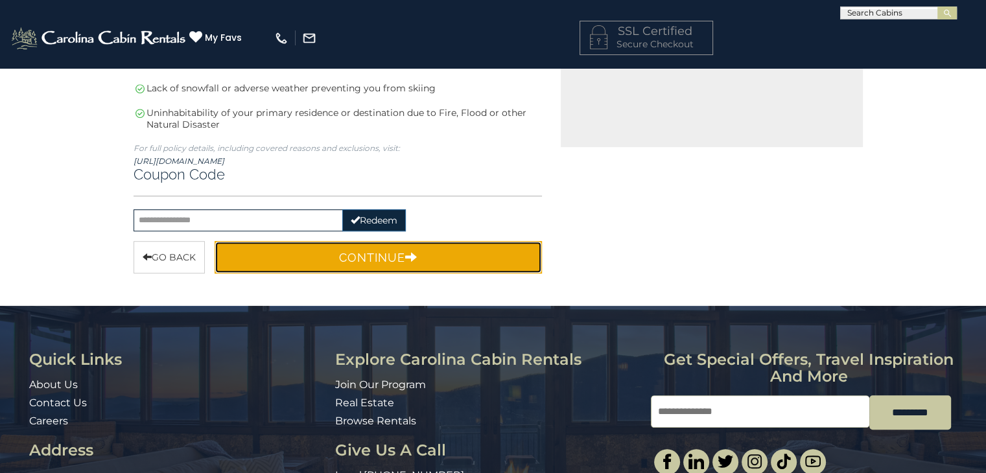
click at [345, 250] on button "Continue" at bounding box center [379, 257] width 328 height 32
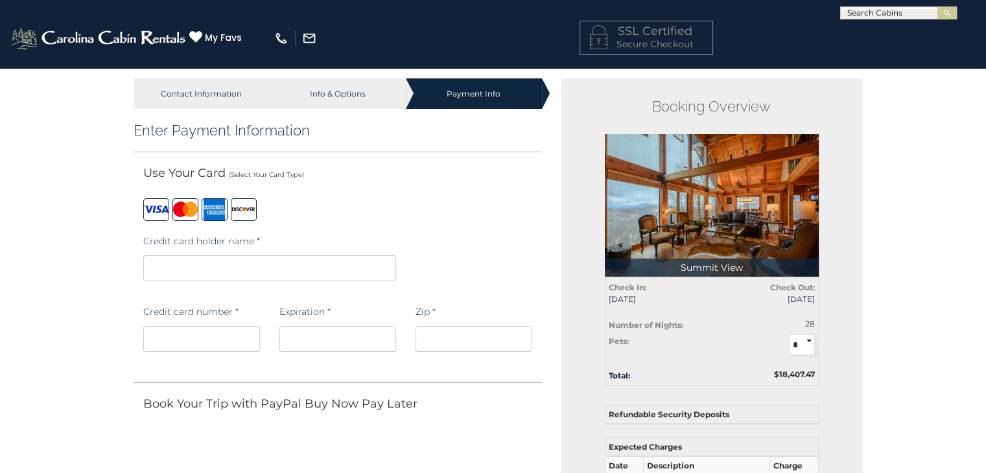
scroll to position [0, 0]
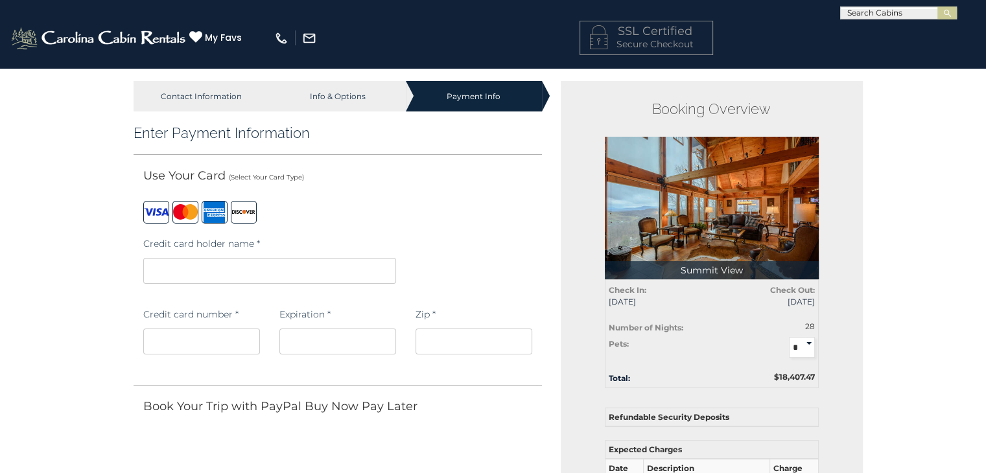
click at [211, 260] on iframe at bounding box center [269, 271] width 253 height 26
click at [493, 255] on div "Credit card holder name *" at bounding box center [338, 266] width 409 height 71
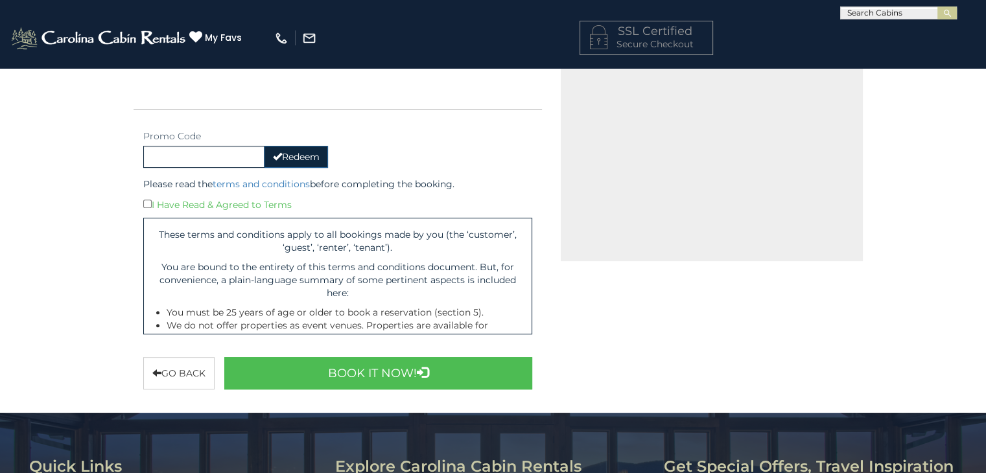
scroll to position [518, 0]
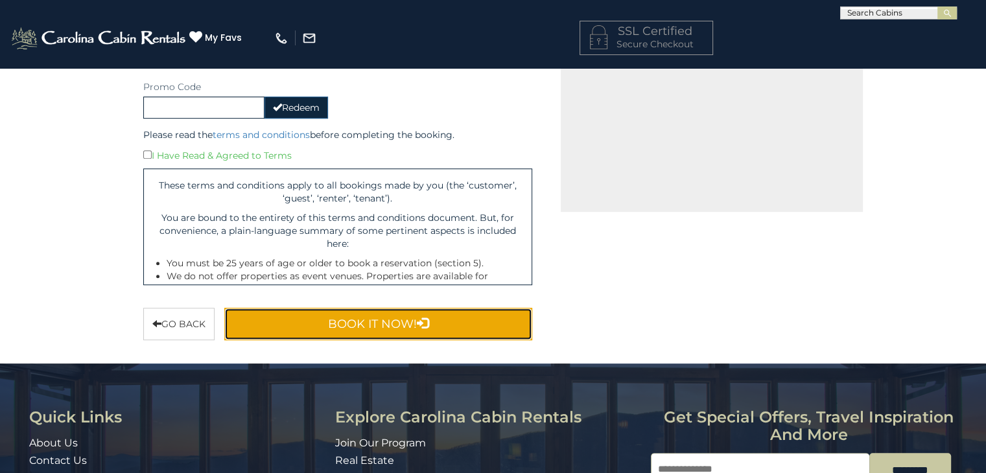
click at [390, 320] on button "Book It Now!" at bounding box center [378, 324] width 308 height 32
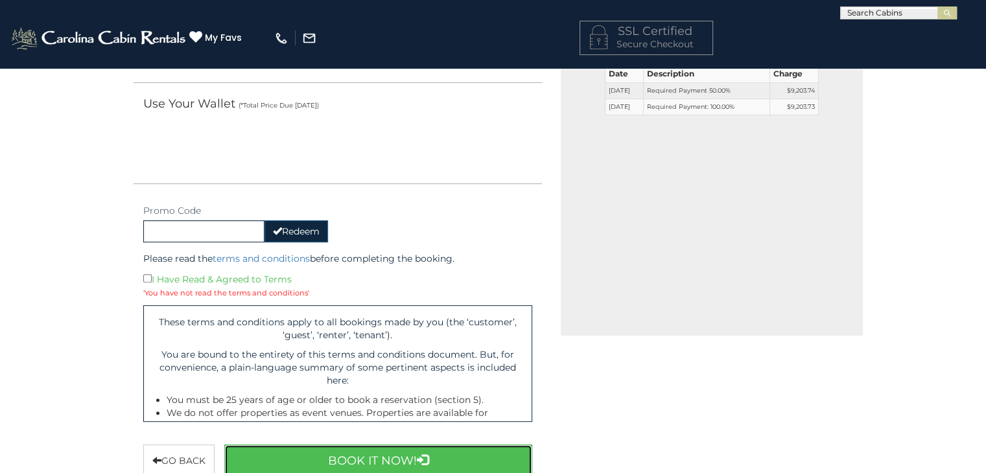
scroll to position [389, 0]
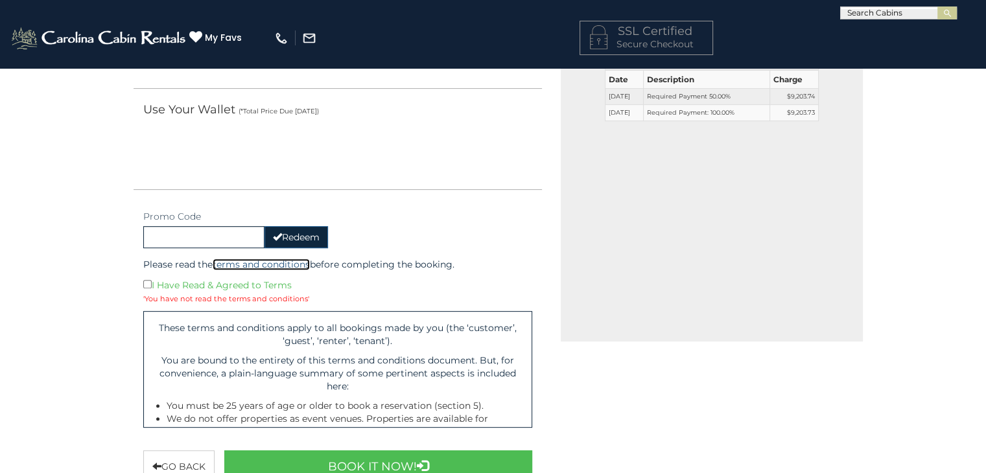
click at [270, 266] on link "terms and conditions" at bounding box center [261, 265] width 97 height 12
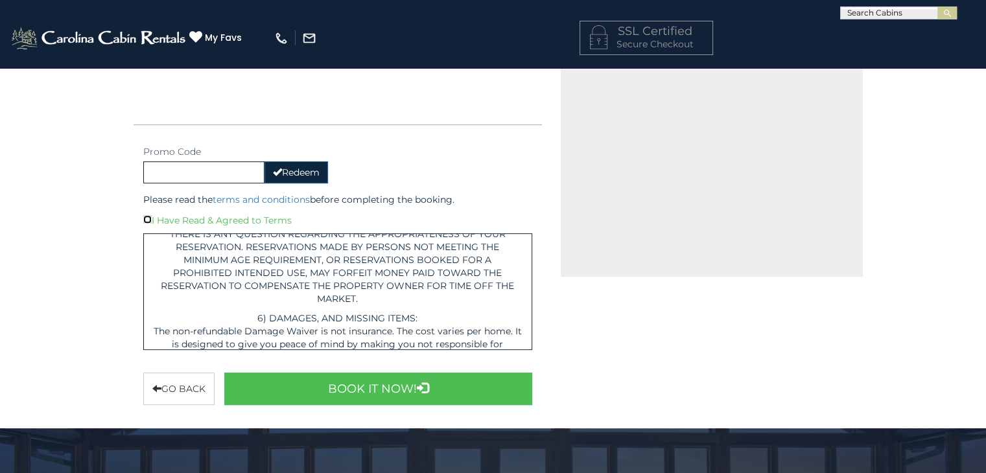
scroll to position [1491, 0]
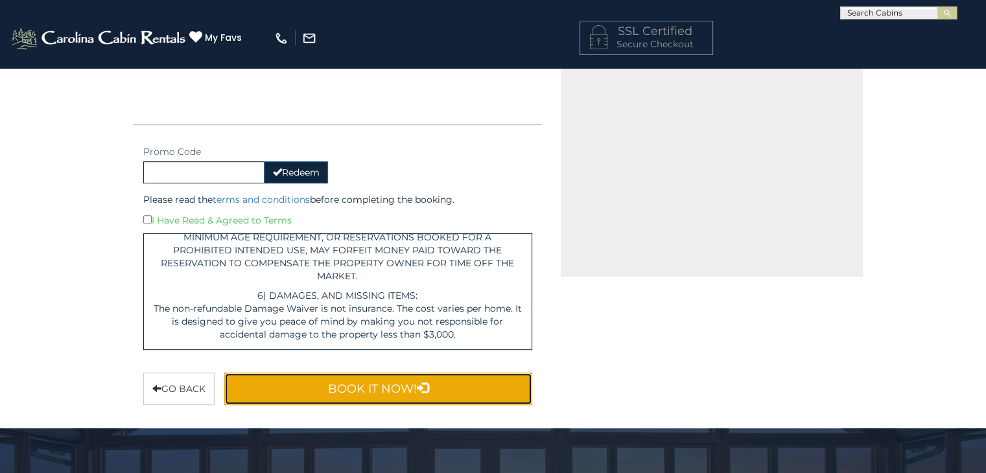
click at [404, 388] on button "Book It Now!" at bounding box center [378, 389] width 308 height 32
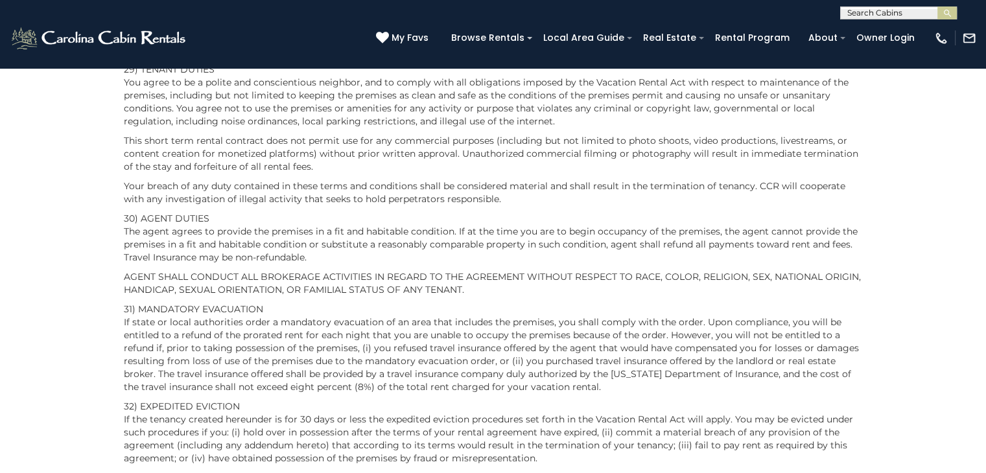
scroll to position [4497, 0]
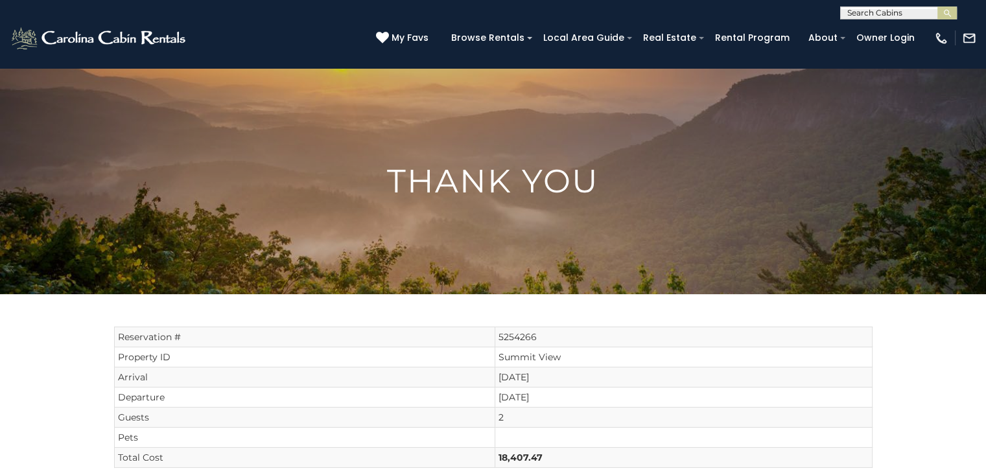
click at [592, 201] on img at bounding box center [493, 181] width 986 height 387
